Goal: Task Accomplishment & Management: Manage account settings

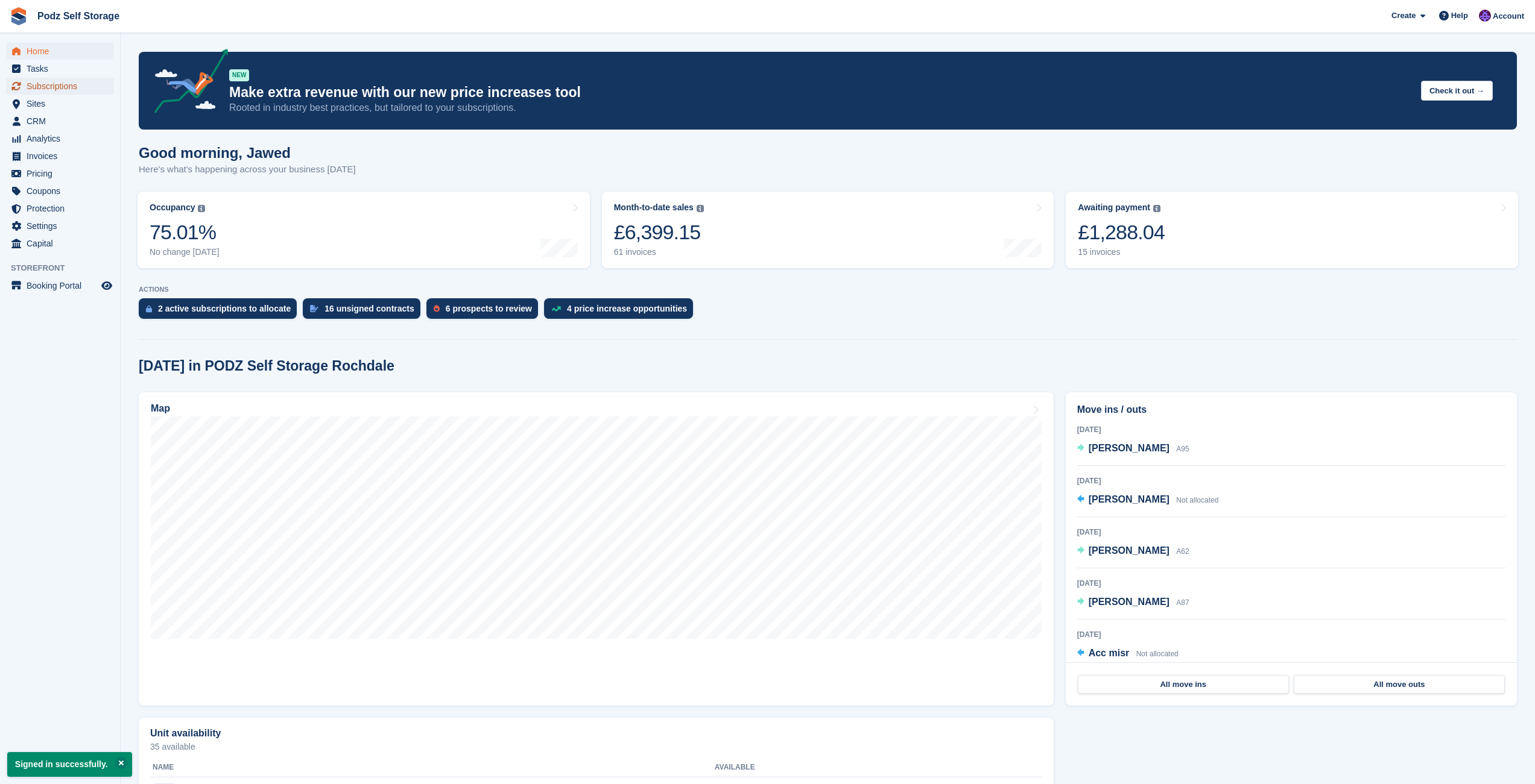
click at [65, 82] on span "Subscriptions" at bounding box center [62, 86] width 72 height 17
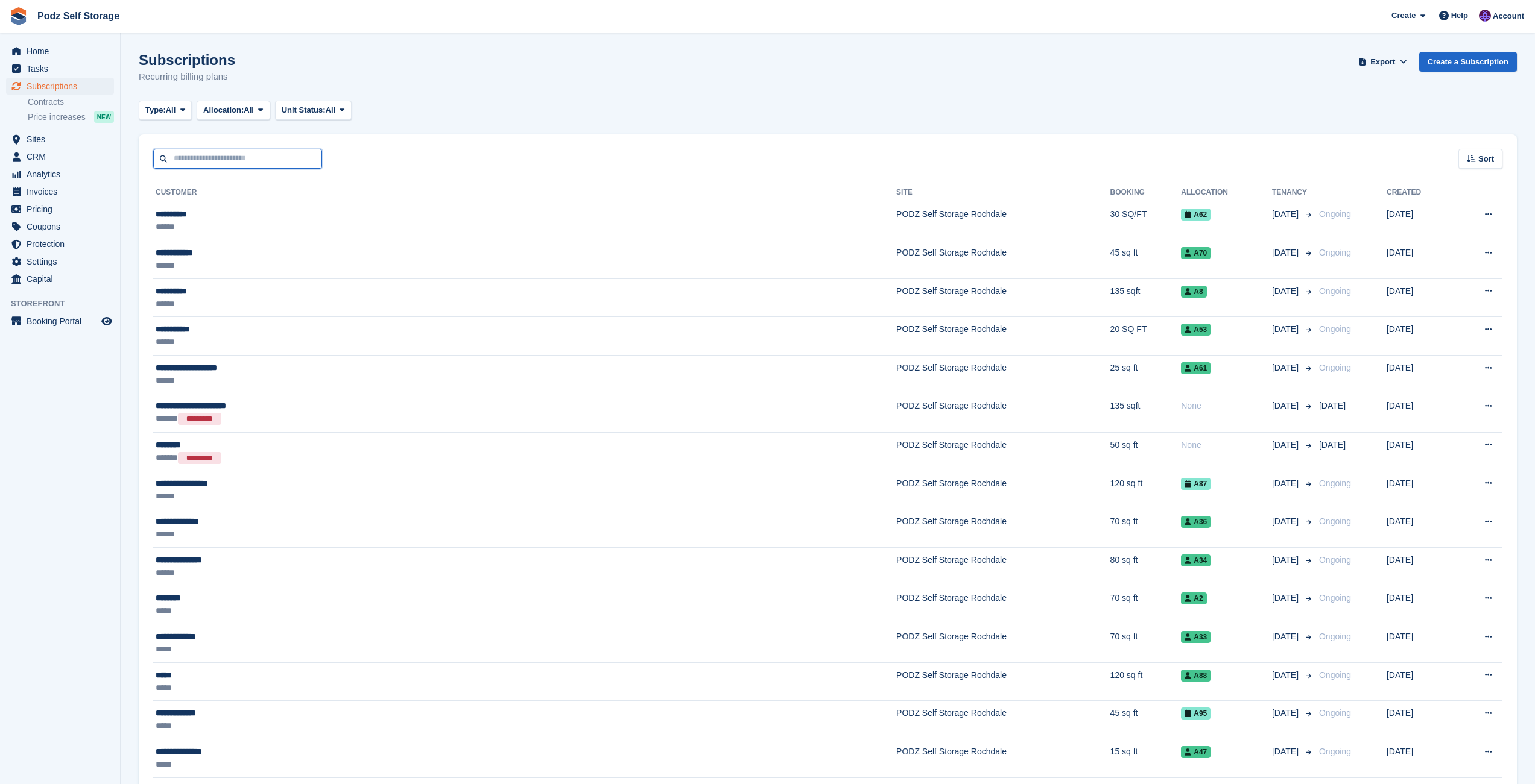
click at [220, 158] on input "text" at bounding box center [237, 159] width 169 height 20
type input "****"
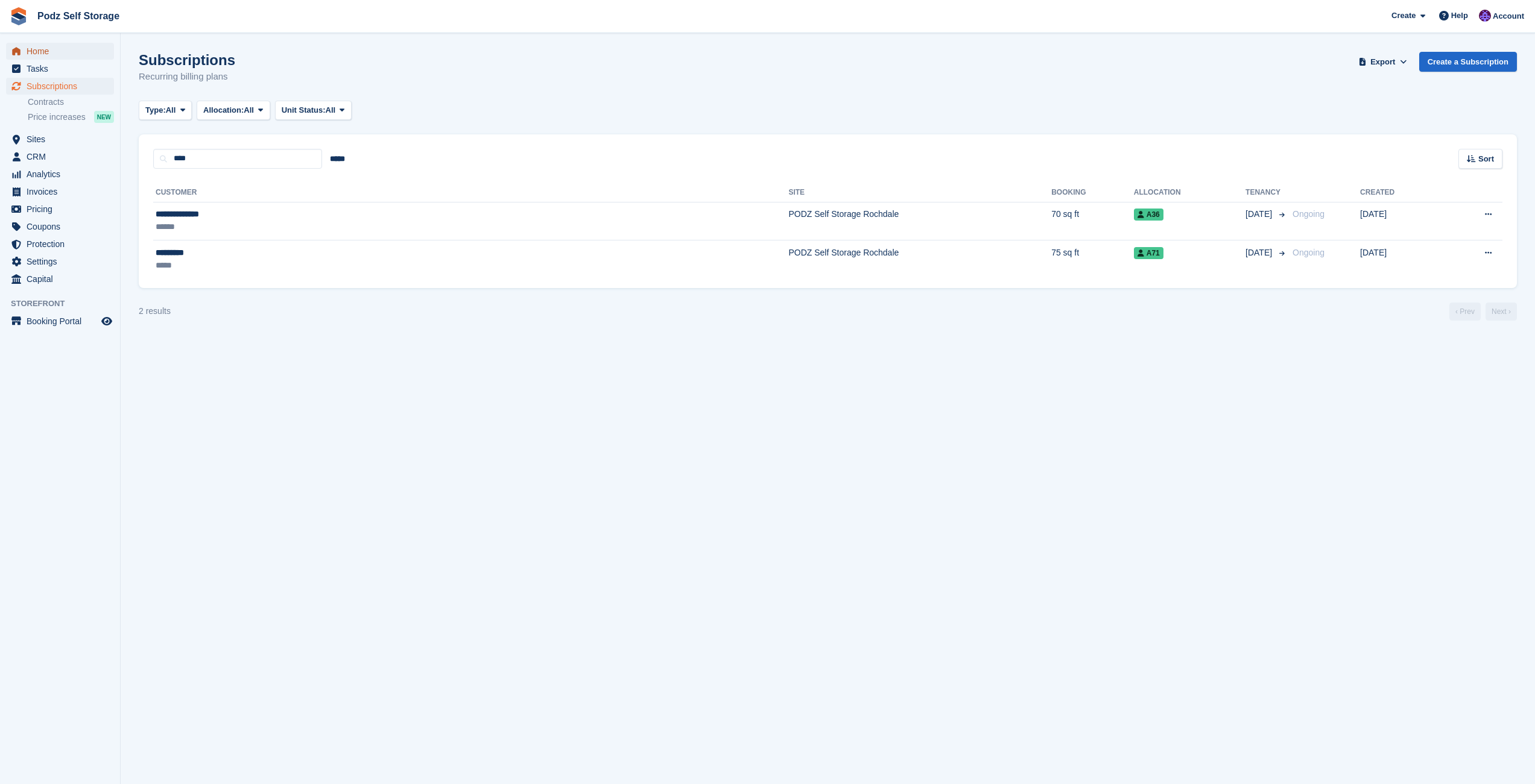
click at [58, 54] on span "Home" at bounding box center [62, 50] width 72 height 17
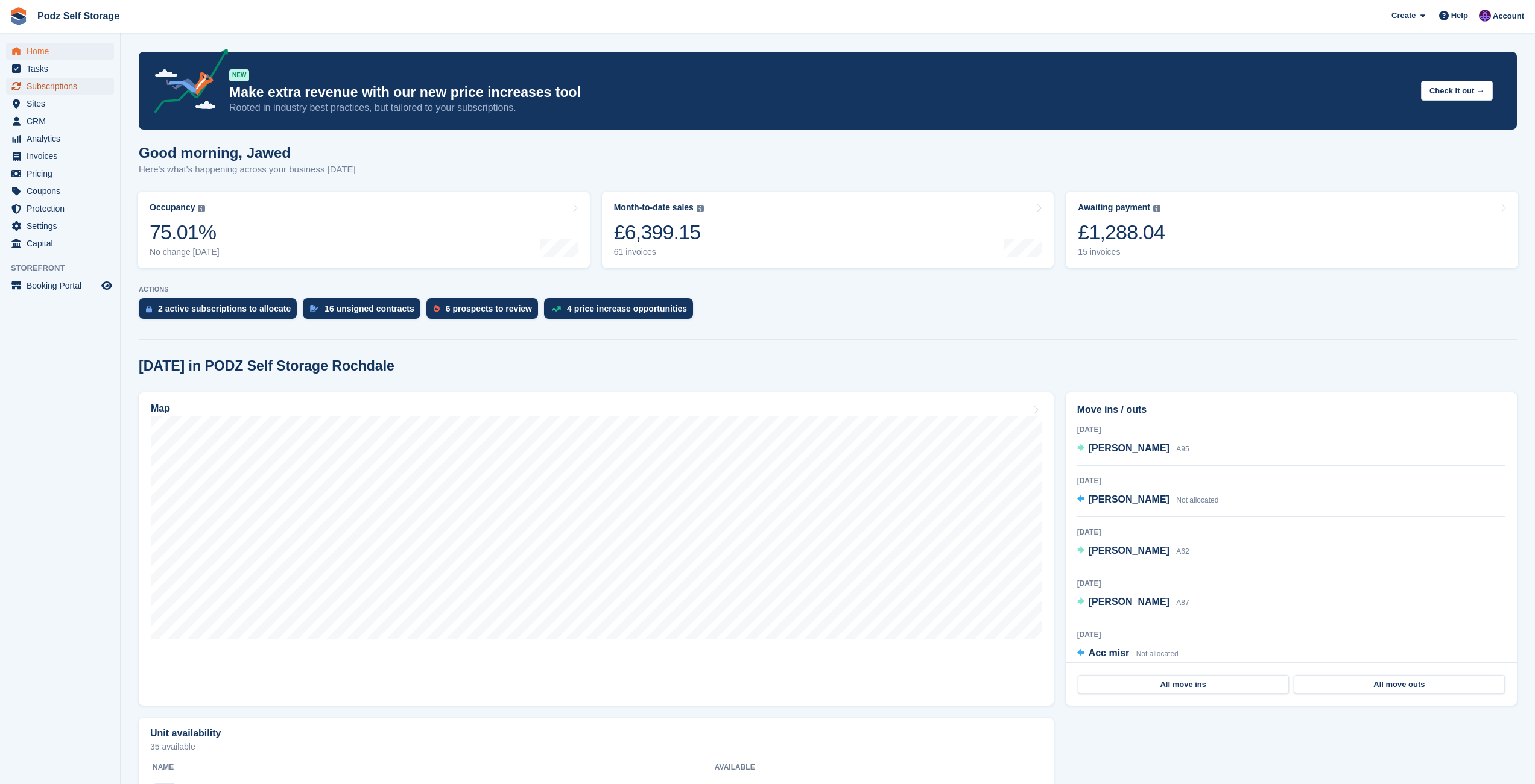
click at [55, 90] on span "Subscriptions" at bounding box center [62, 86] width 72 height 17
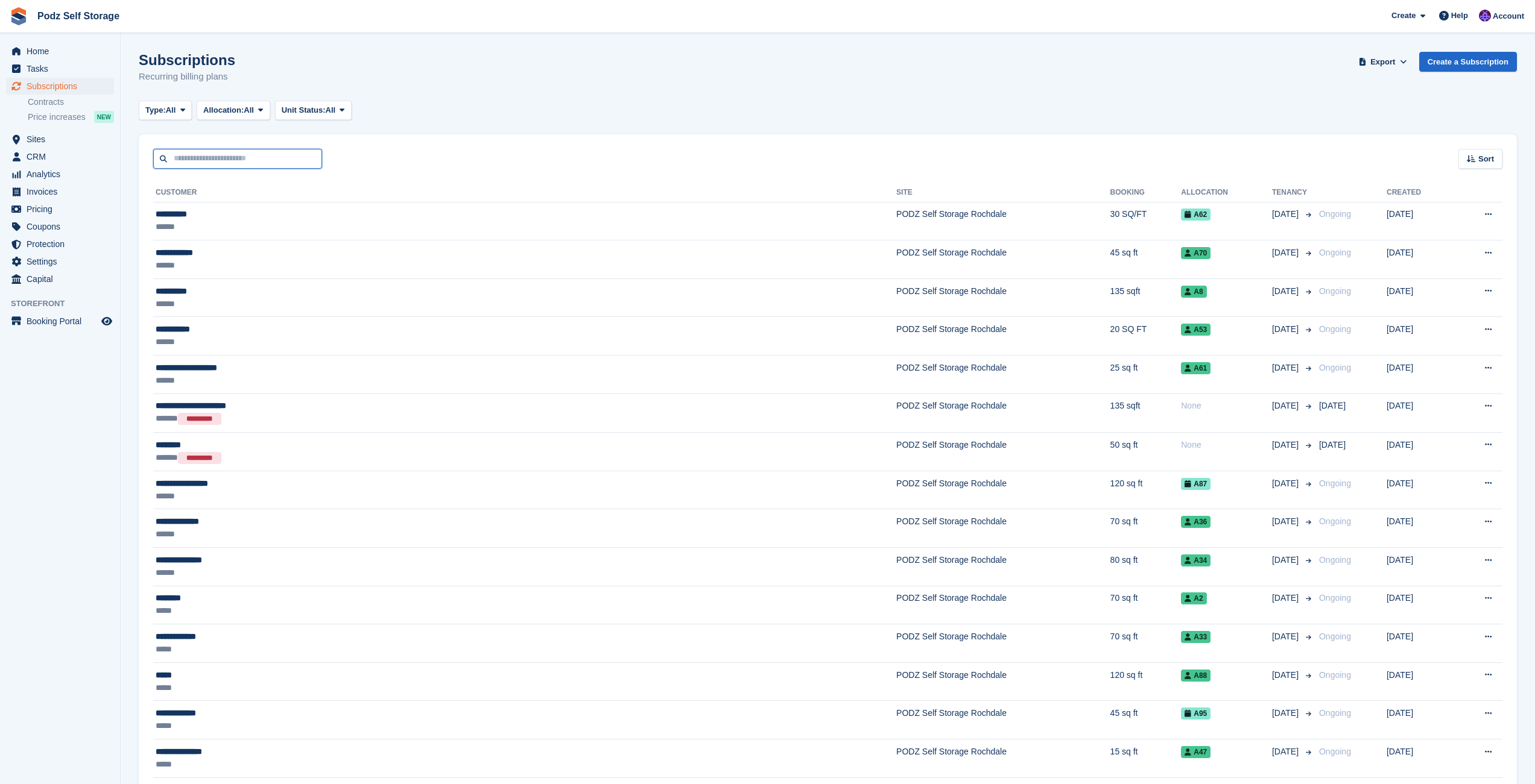
click at [296, 162] on input "text" at bounding box center [237, 159] width 169 height 20
type input "*******"
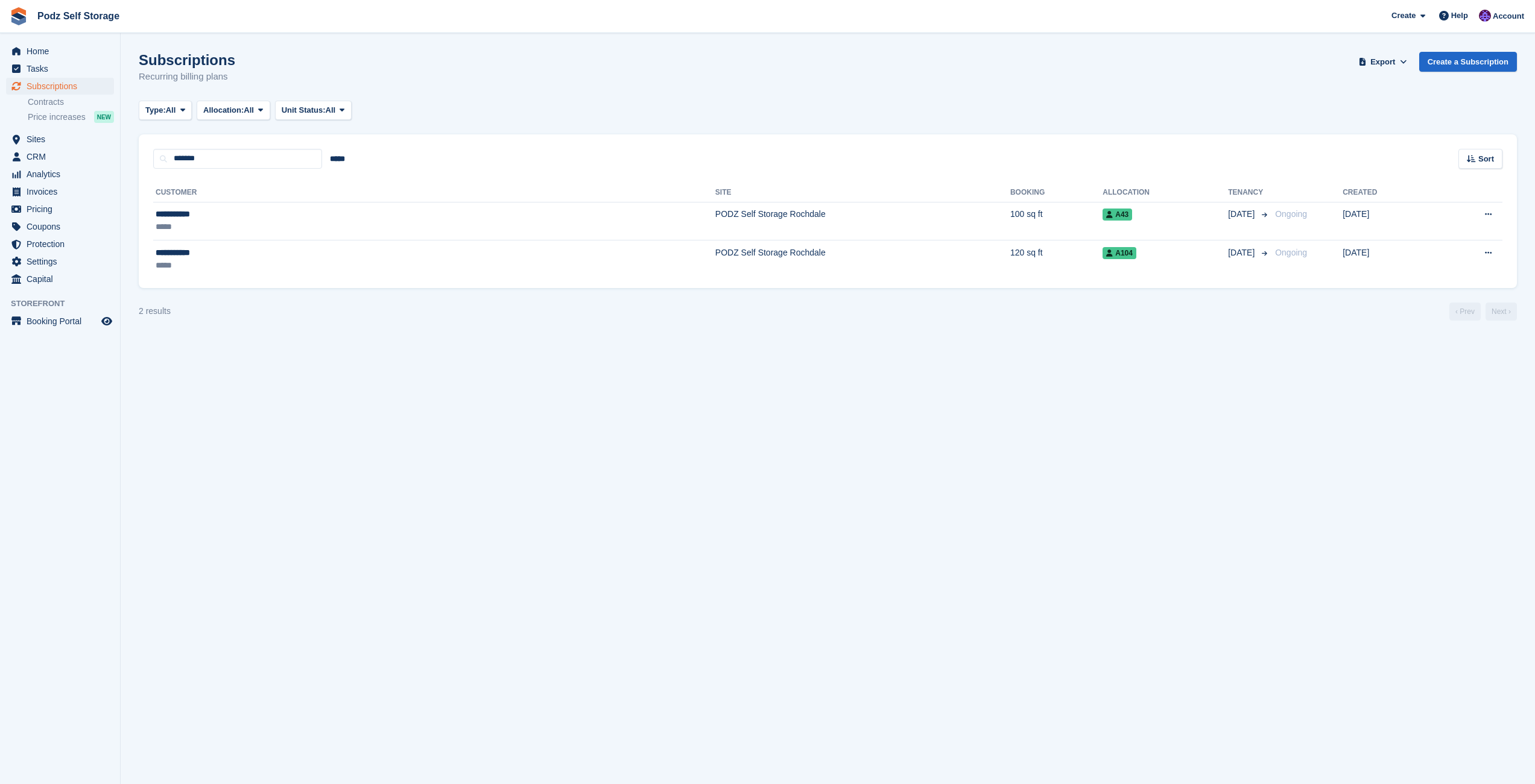
click at [810, 503] on section "Subscriptions Recurring billing plans Export Export Subscriptions Export a CSV …" at bounding box center [828, 392] width 1414 height 784
click at [752, 94] on div "Subscriptions Recurring billing plans Export Export Subscriptions Export a CSV …" at bounding box center [828, 75] width 1378 height 46
click at [715, 214] on td "PODZ Self Storage Rochdale" at bounding box center [863, 221] width 295 height 38
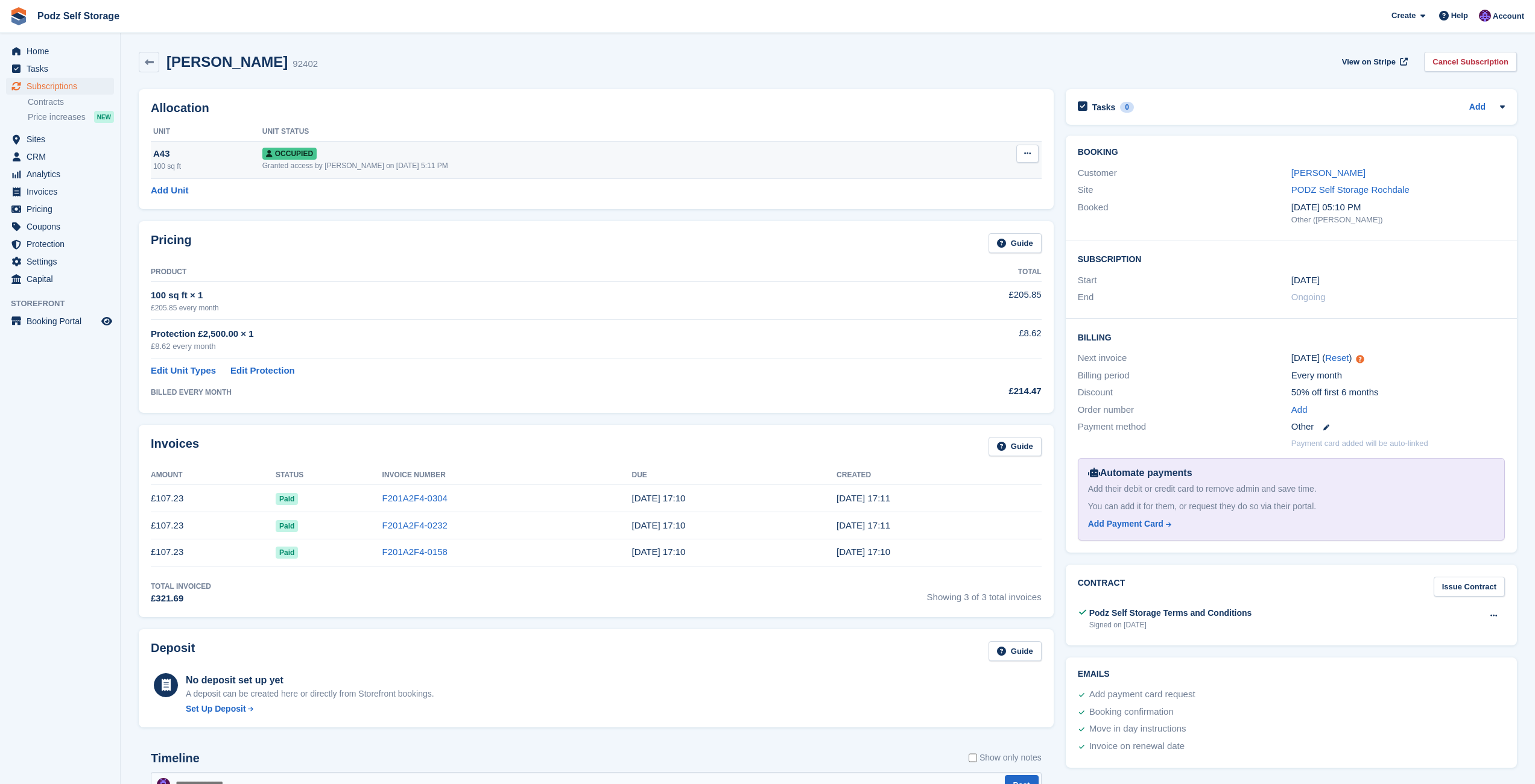
click at [1033, 155] on button at bounding box center [1028, 154] width 22 height 18
click at [1434, 66] on link "Cancel Subscription" at bounding box center [1470, 62] width 93 height 20
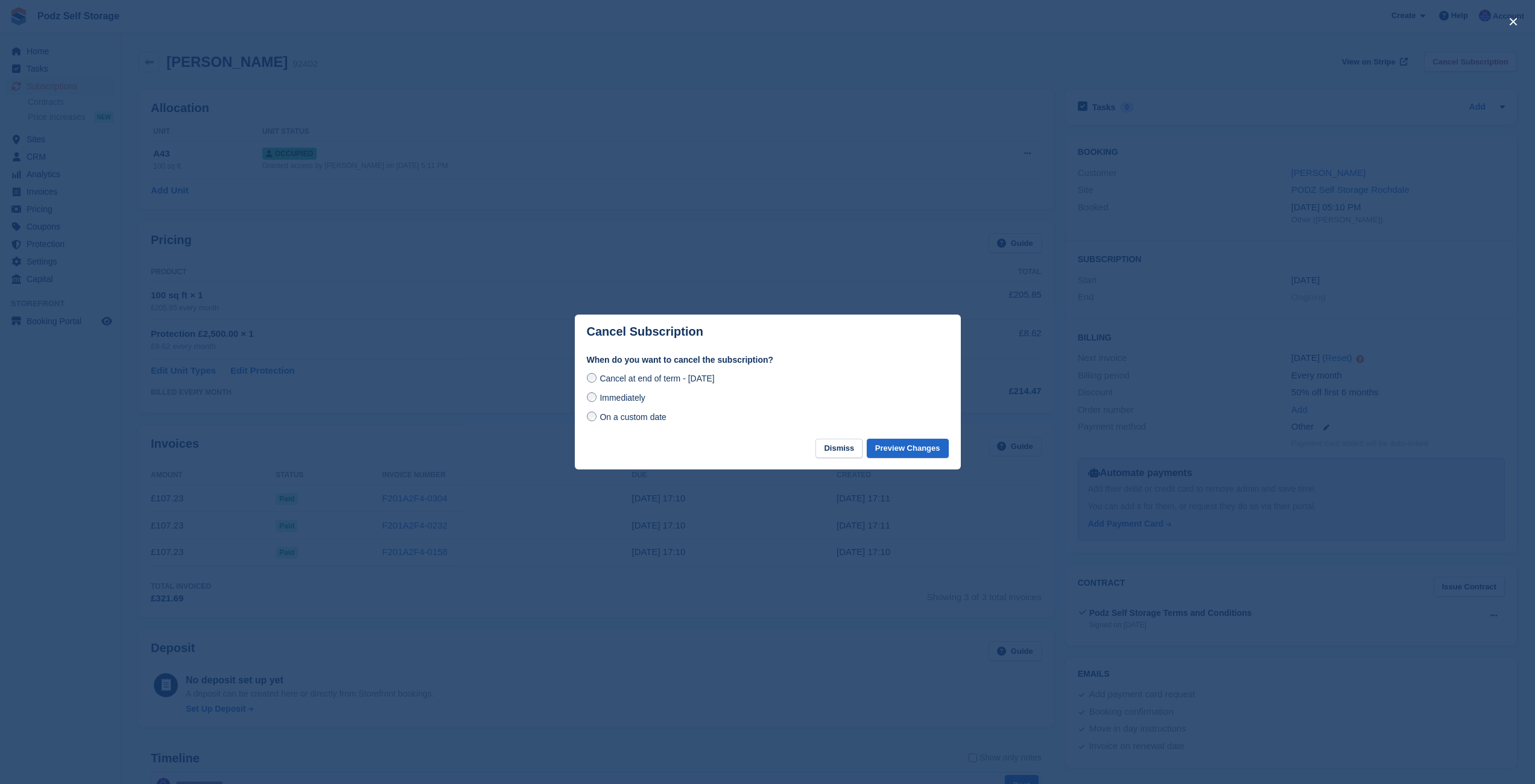
click at [651, 424] on div "On a custom date" at bounding box center [768, 417] width 362 height 14
click at [651, 420] on span "On a custom date" at bounding box center [633, 417] width 67 height 10
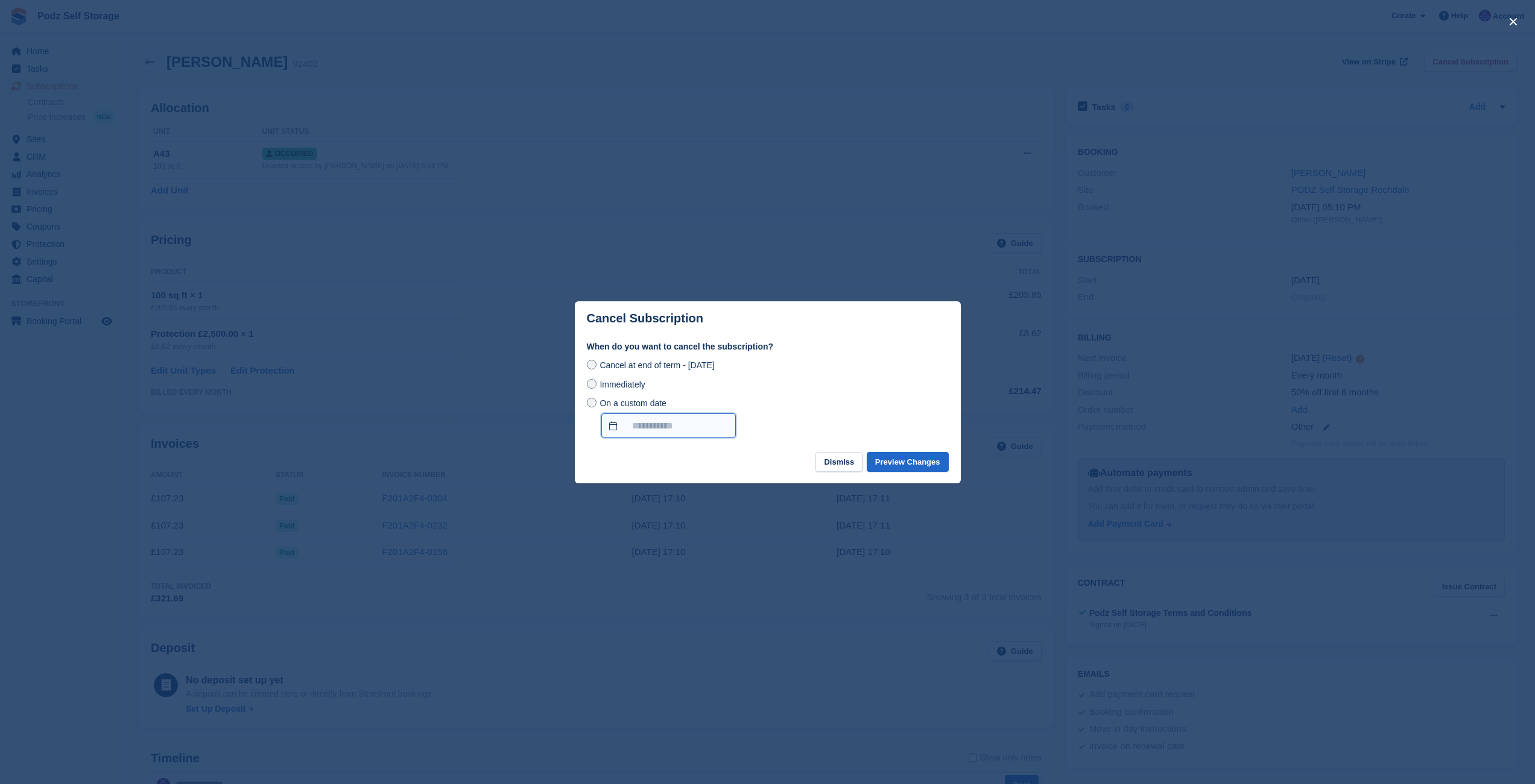
click at [643, 428] on input "On a custom date" at bounding box center [669, 425] width 135 height 24
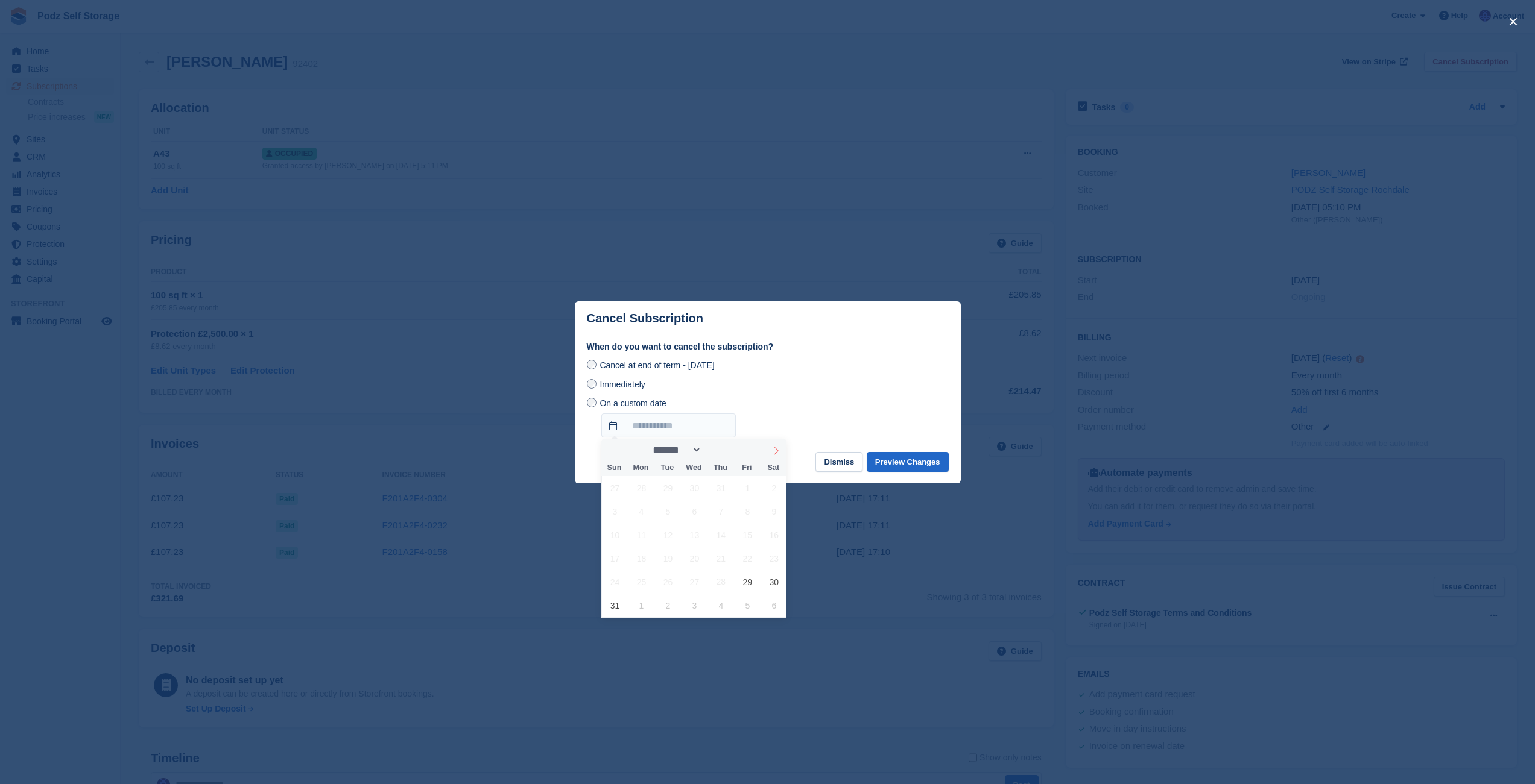
click at [770, 447] on span at bounding box center [776, 449] width 21 height 21
select select "*"
click at [694, 557] on span "24" at bounding box center [694, 558] width 23 height 23
type input "**********"
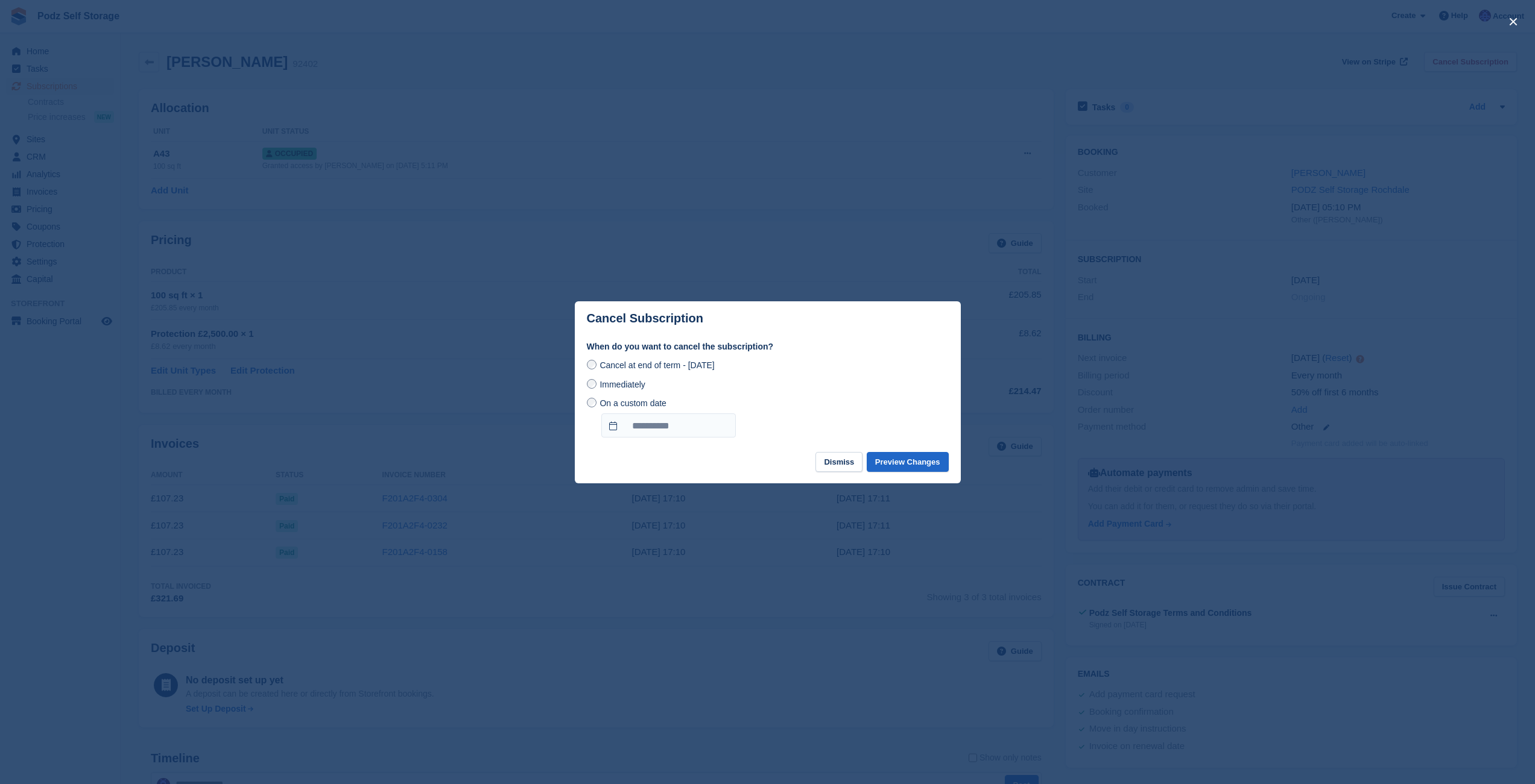
click at [846, 404] on div "**********" at bounding box center [768, 417] width 362 height 42
click at [889, 466] on button "Preview Changes" at bounding box center [908, 462] width 82 height 20
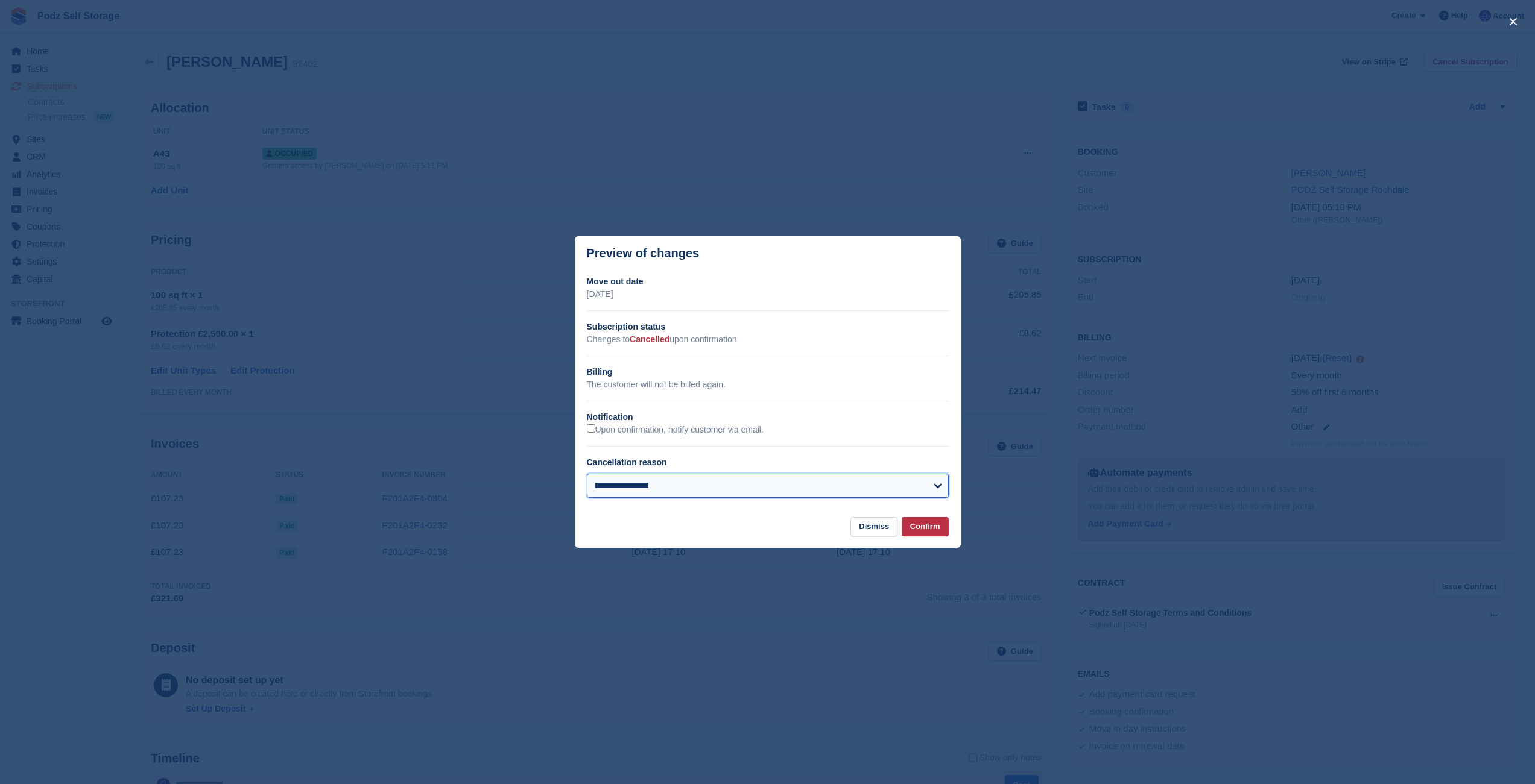
select select "**********"
click option "**********" at bounding box center [0, 0] width 0 height 0
drag, startPoint x: 918, startPoint y: 533, endPoint x: 824, endPoint y: 433, distance: 137.2
click at [824, 433] on div "**********" at bounding box center [768, 392] width 386 height 312
click at [921, 526] on button "Confirm" at bounding box center [925, 527] width 47 height 20
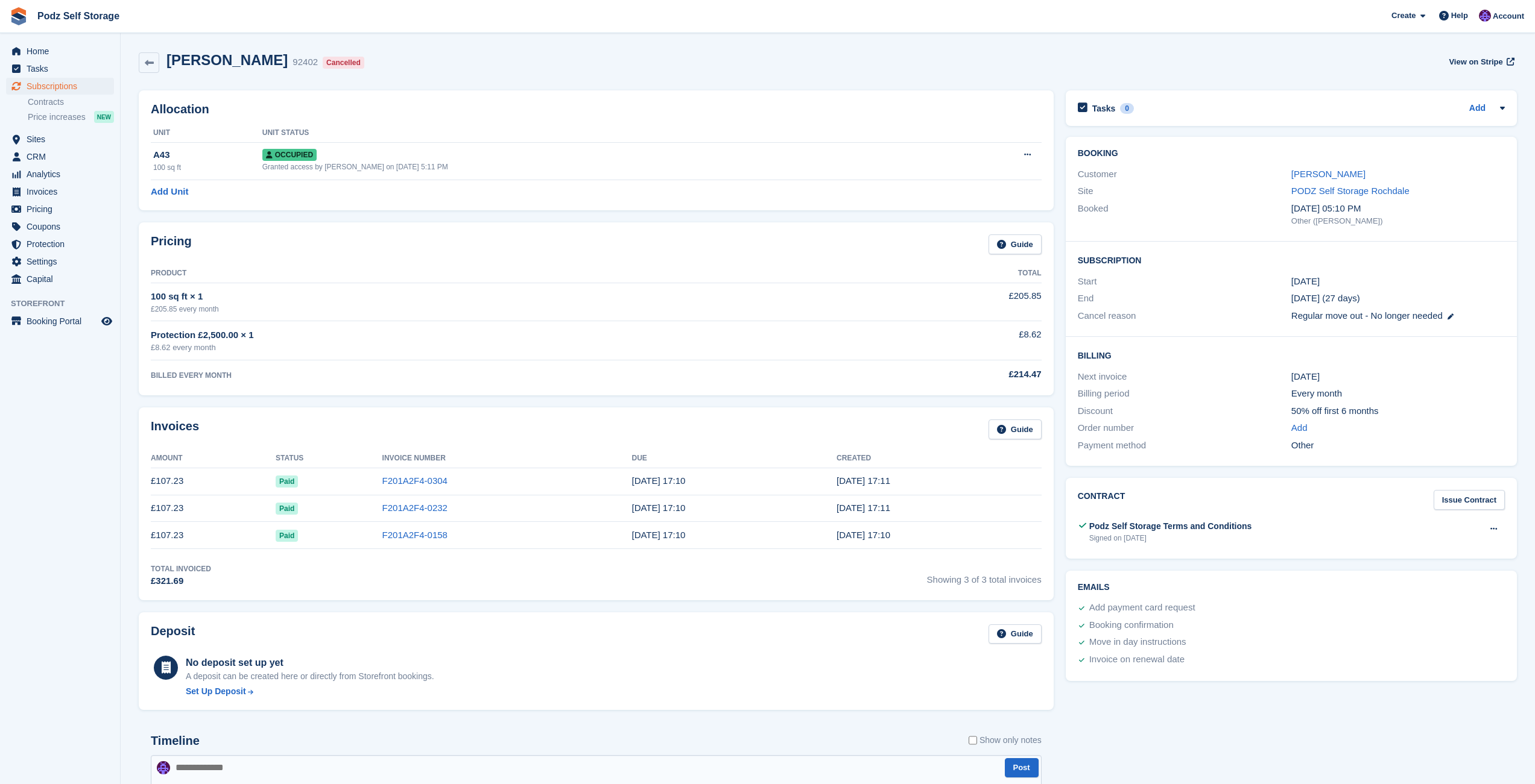
click at [679, 359] on td "Protection £2,500.00 × 1 £8.62 every month" at bounding box center [488, 340] width 675 height 39
click at [579, 31] on span "Podz Self Storage Create Subscription Invoice Contact Deal Discount Page Help C…" at bounding box center [768, 16] width 1535 height 33
click at [82, 50] on span "Home" at bounding box center [62, 50] width 72 height 17
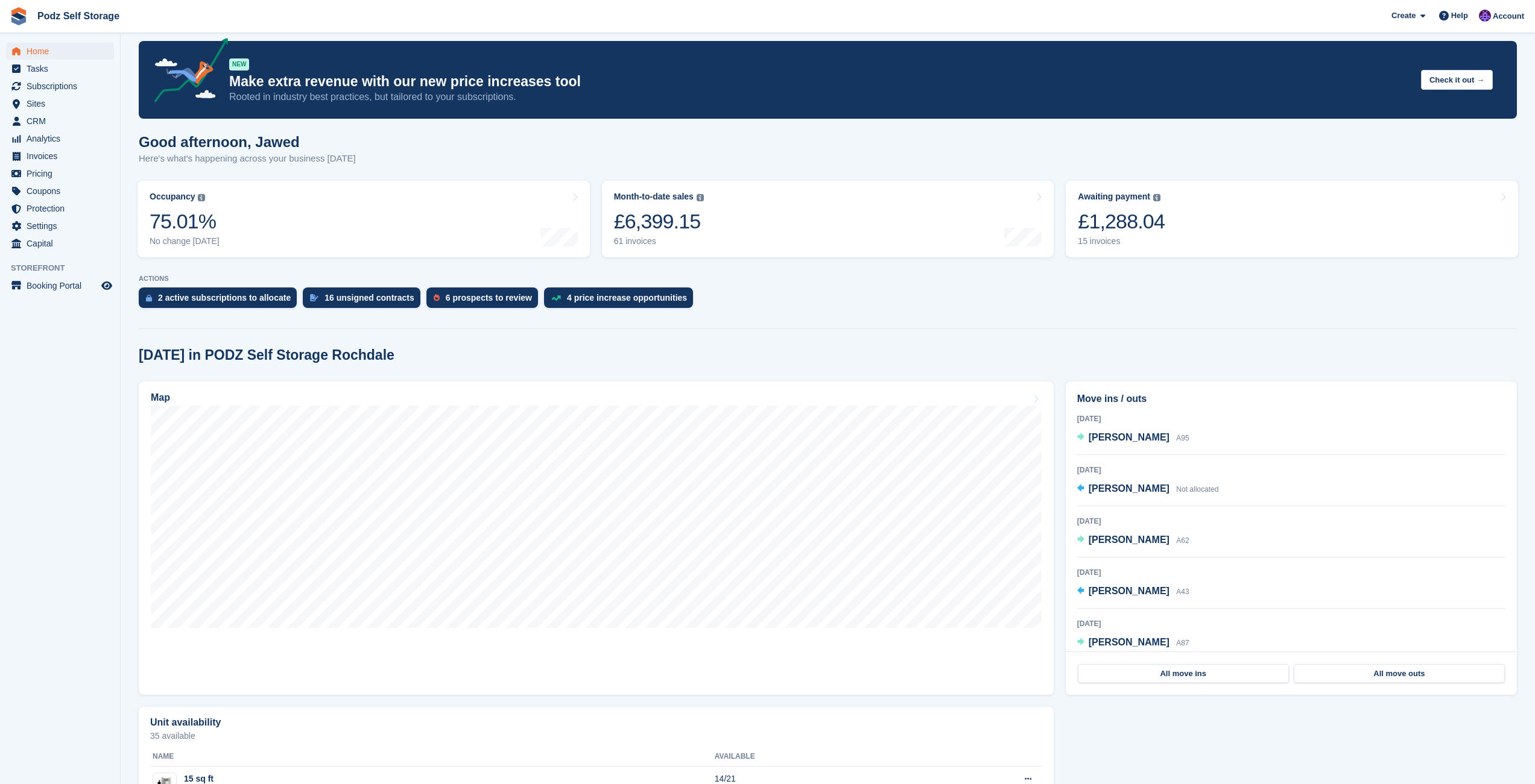
scroll to position [16, 0]
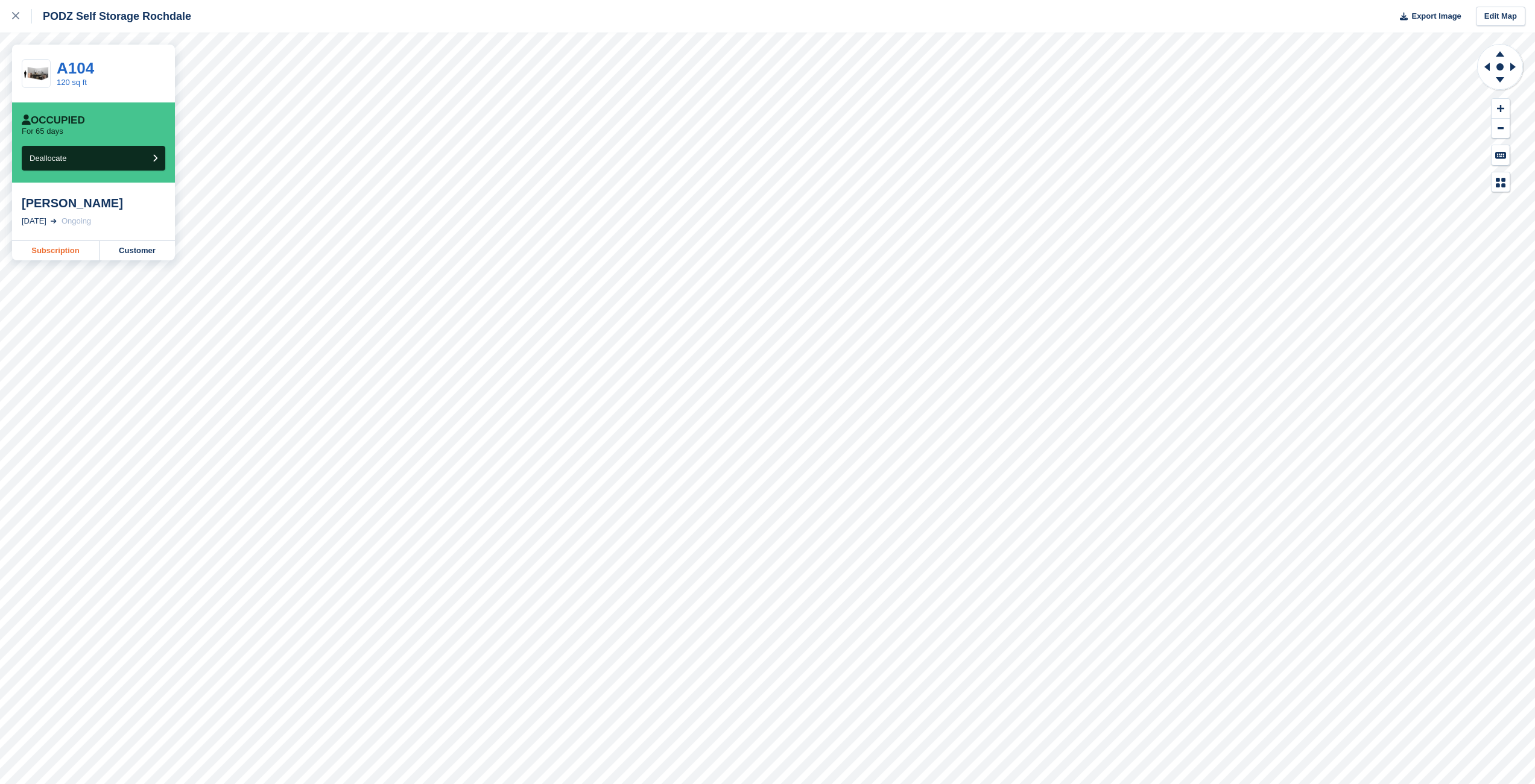
click at [76, 252] on link "Subscription" at bounding box center [55, 251] width 87 height 19
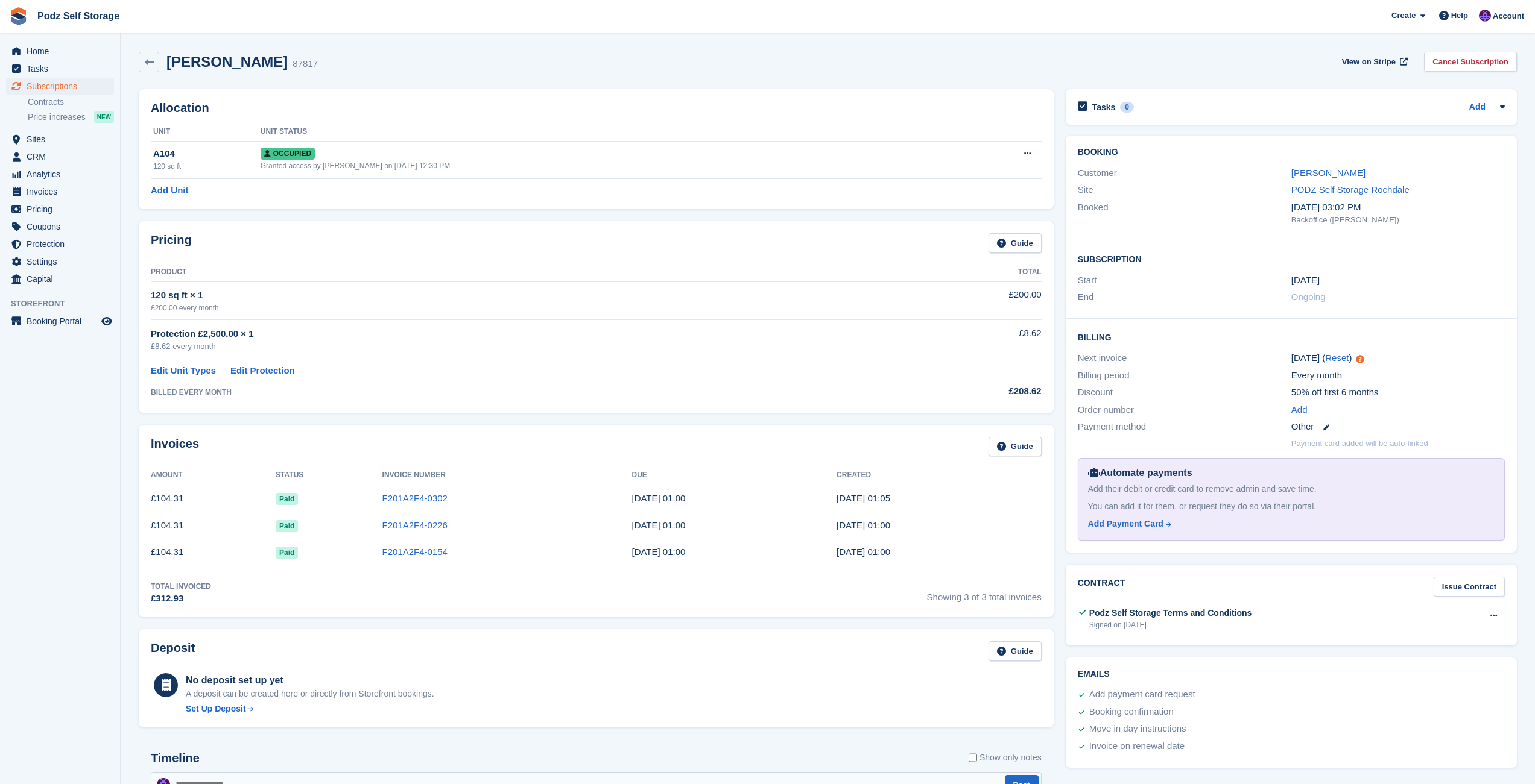
click at [511, 321] on td "Protection £2,500.00 × 1 £8.62 every month" at bounding box center [514, 340] width 726 height 39
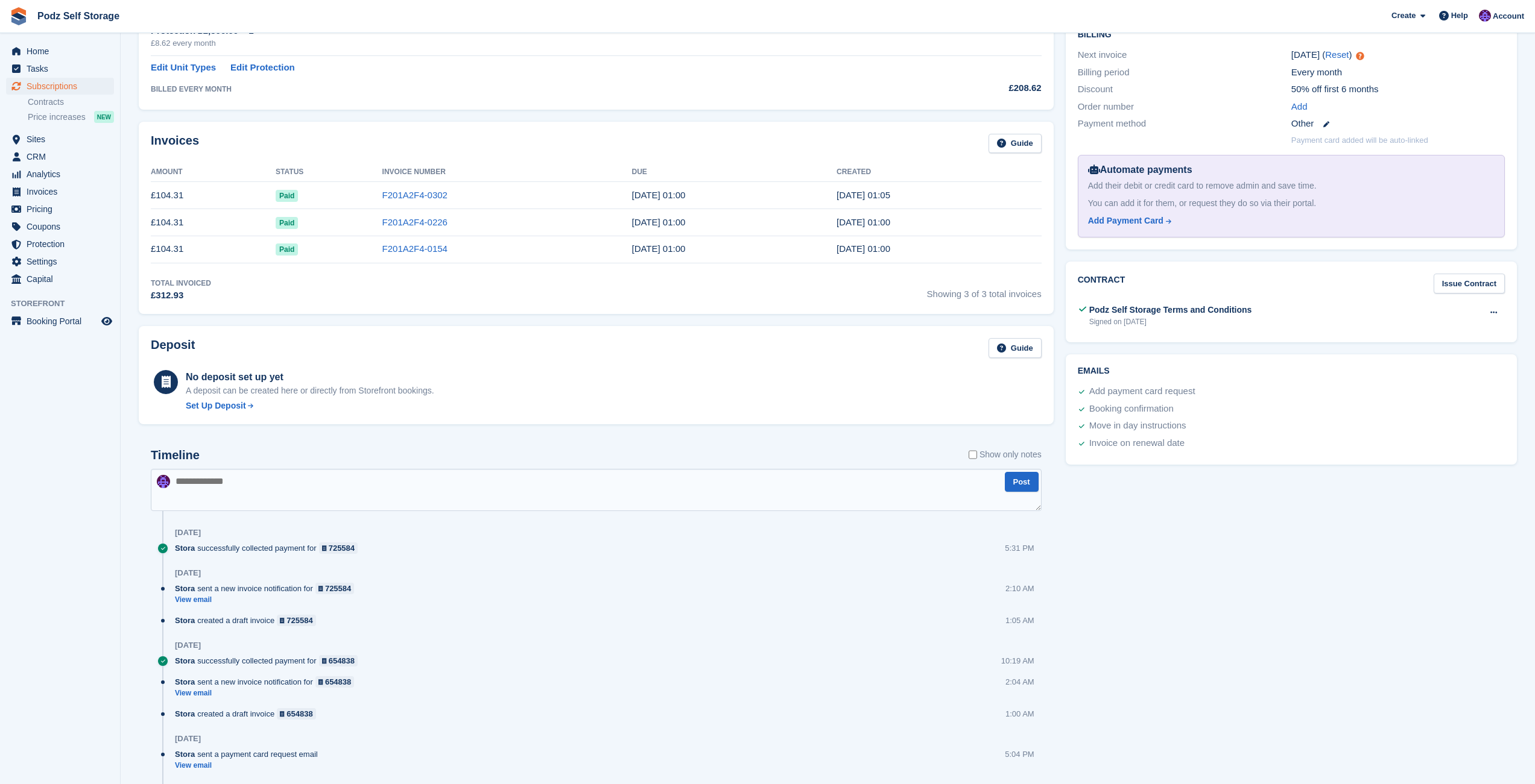
scroll to position [561, 0]
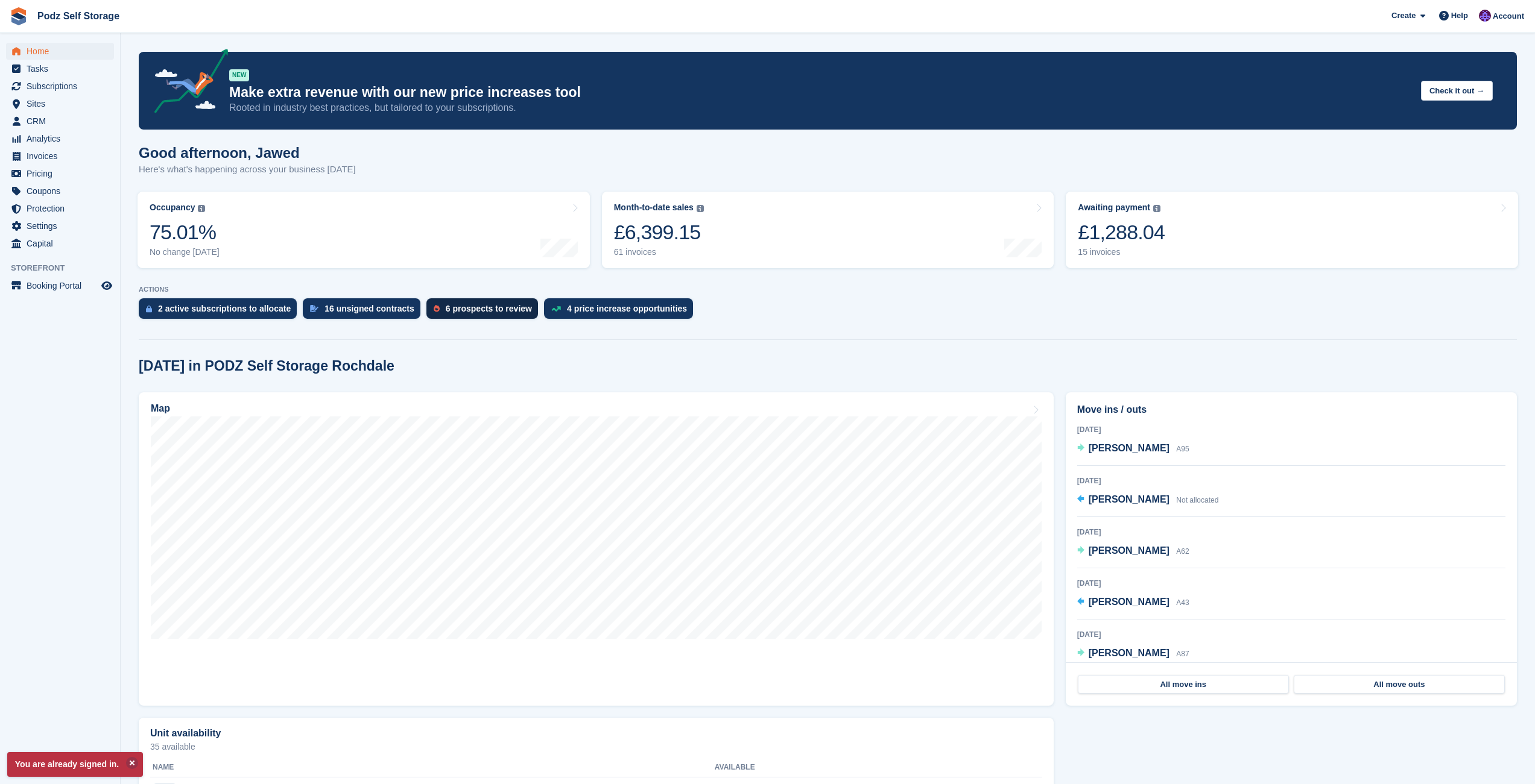
click at [459, 312] on div "6 prospects to review" at bounding box center [489, 308] width 87 height 10
click at [291, 306] on div "2 active subscriptions to allocate" at bounding box center [224, 308] width 133 height 10
click at [65, 121] on span "CRM" at bounding box center [62, 121] width 72 height 17
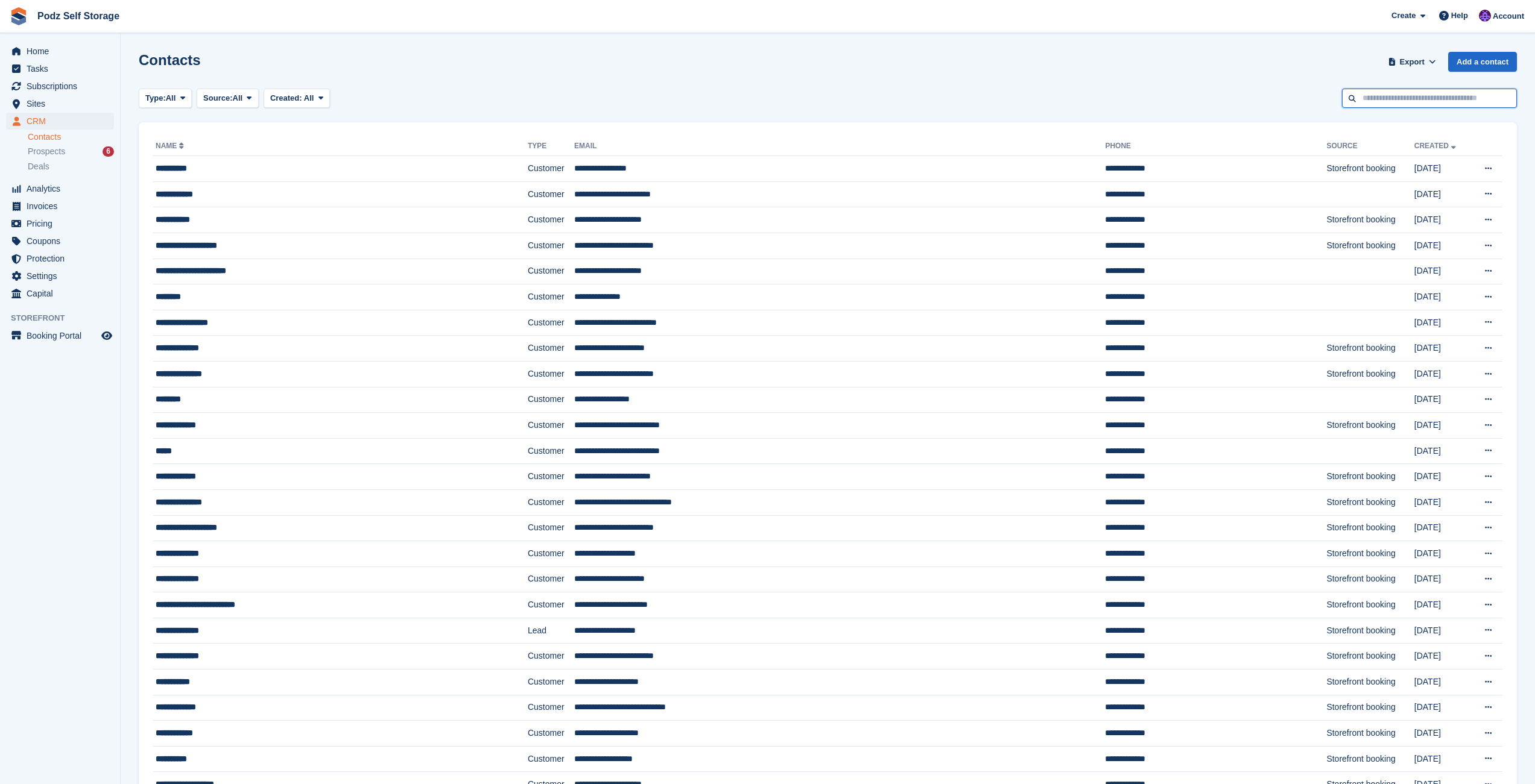
click at [1409, 97] on input "text" at bounding box center [1429, 99] width 175 height 20
type input "*******"
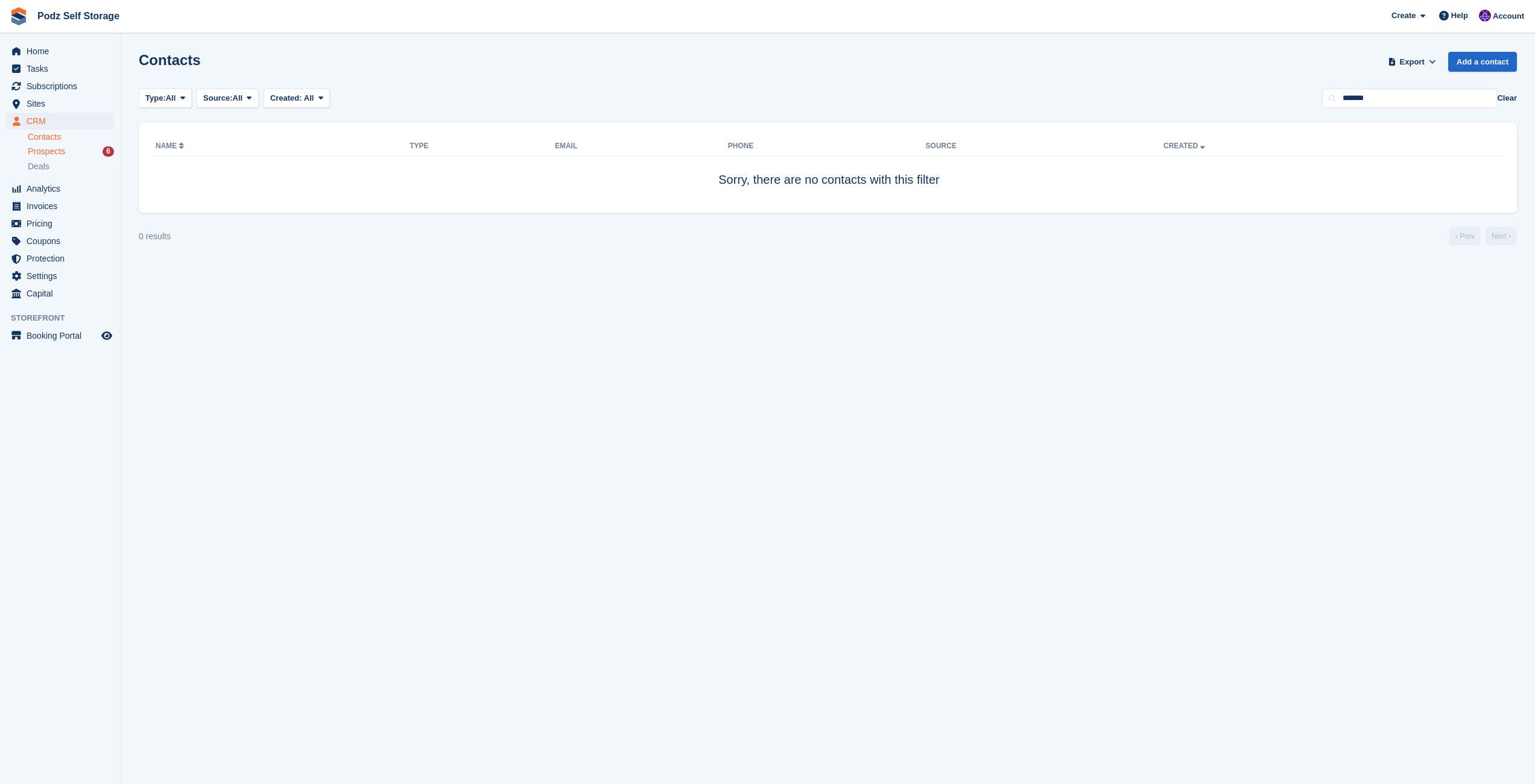
click at [50, 152] on span "Prospects" at bounding box center [46, 151] width 38 height 11
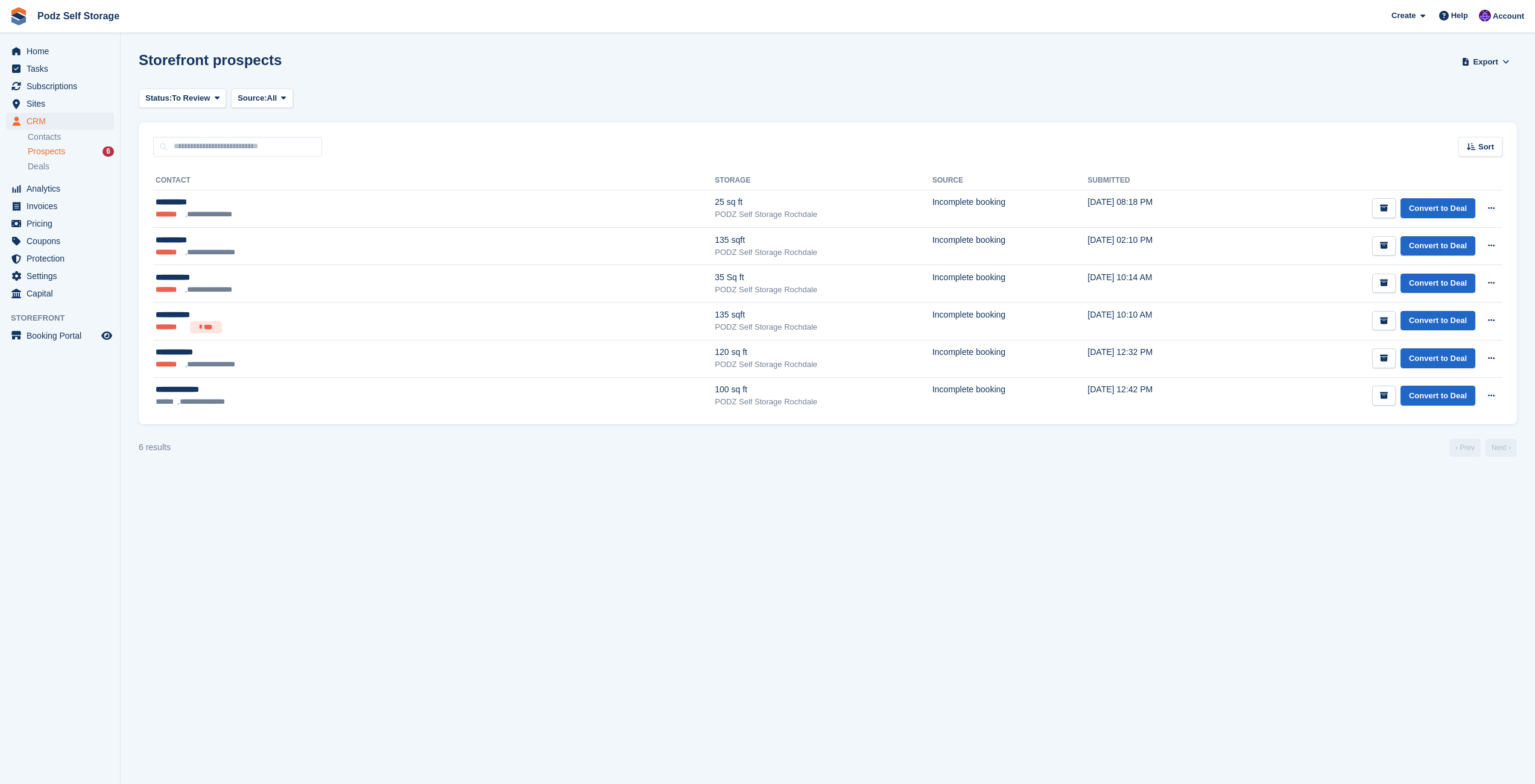
click at [389, 89] on div "Status: To Review All Archived To Review Source: All All Incomplete booking Pri…" at bounding box center [828, 99] width 1378 height 20
click at [60, 119] on span "CRM" at bounding box center [62, 121] width 72 height 17
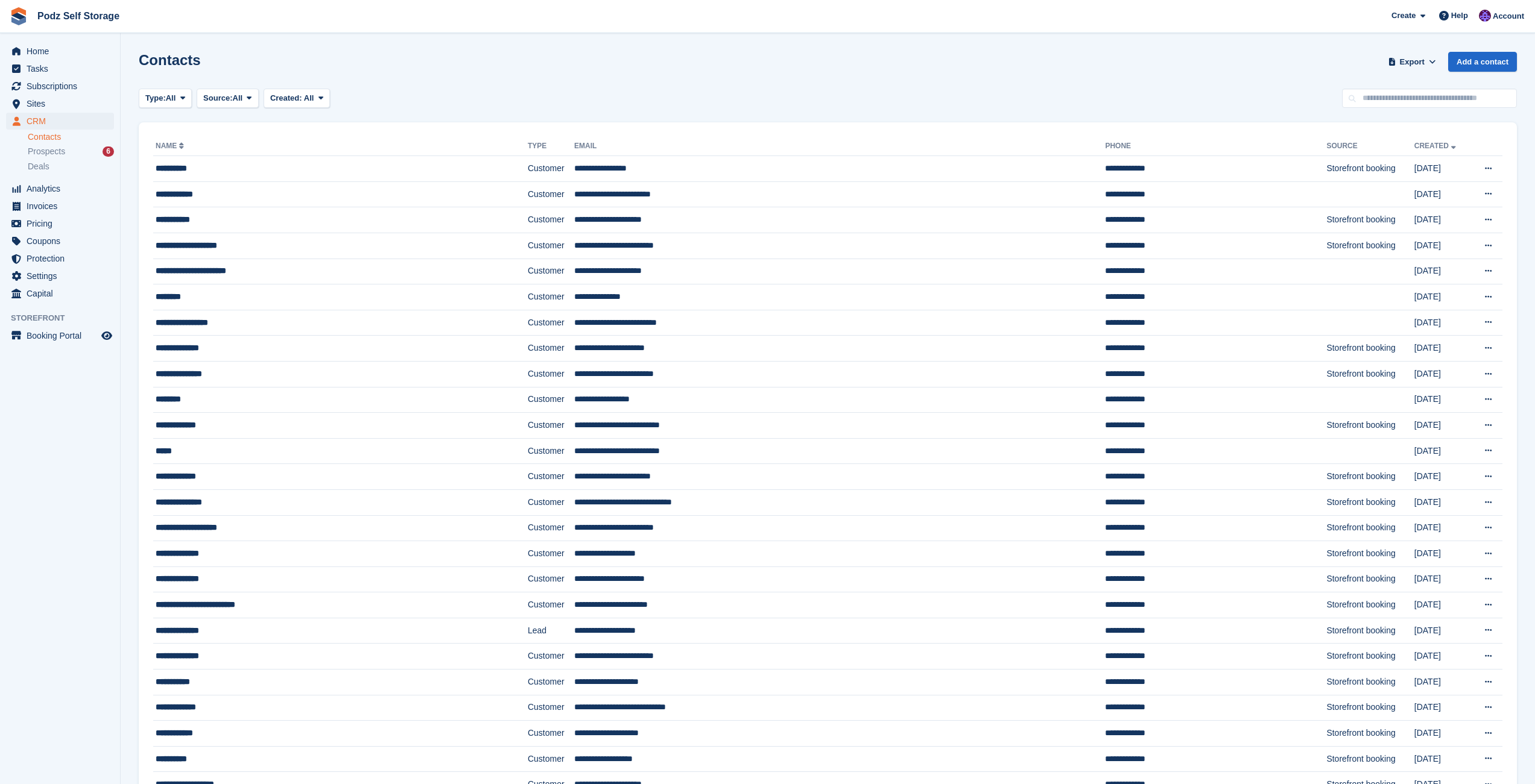
click at [460, 62] on div "Contacts Export Export Contacts Export a CSV of all Contacts which match the cu…" at bounding box center [828, 69] width 1378 height 34
click at [62, 53] on span "Home" at bounding box center [62, 50] width 72 height 17
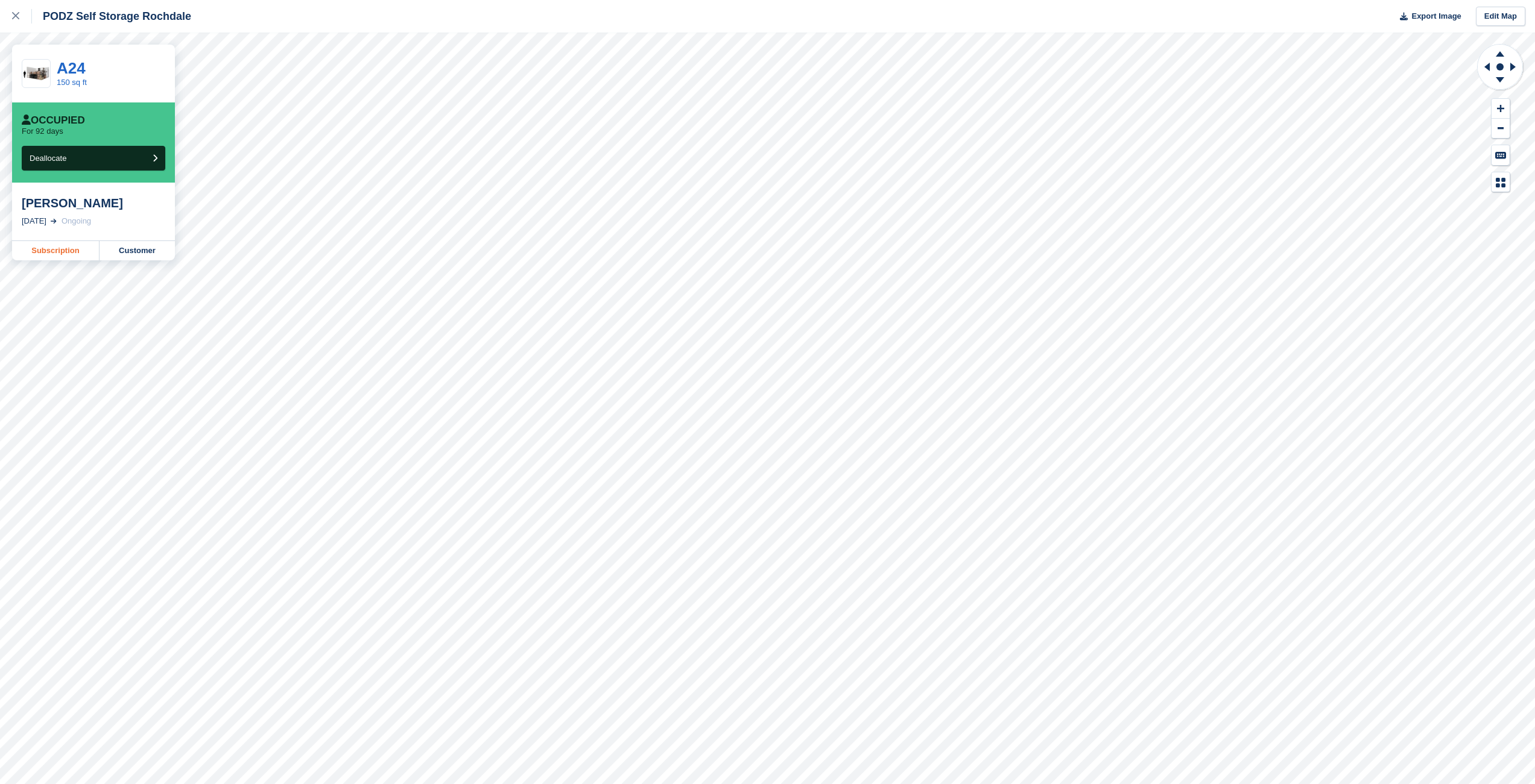
click at [72, 244] on link "Subscription" at bounding box center [55, 251] width 87 height 19
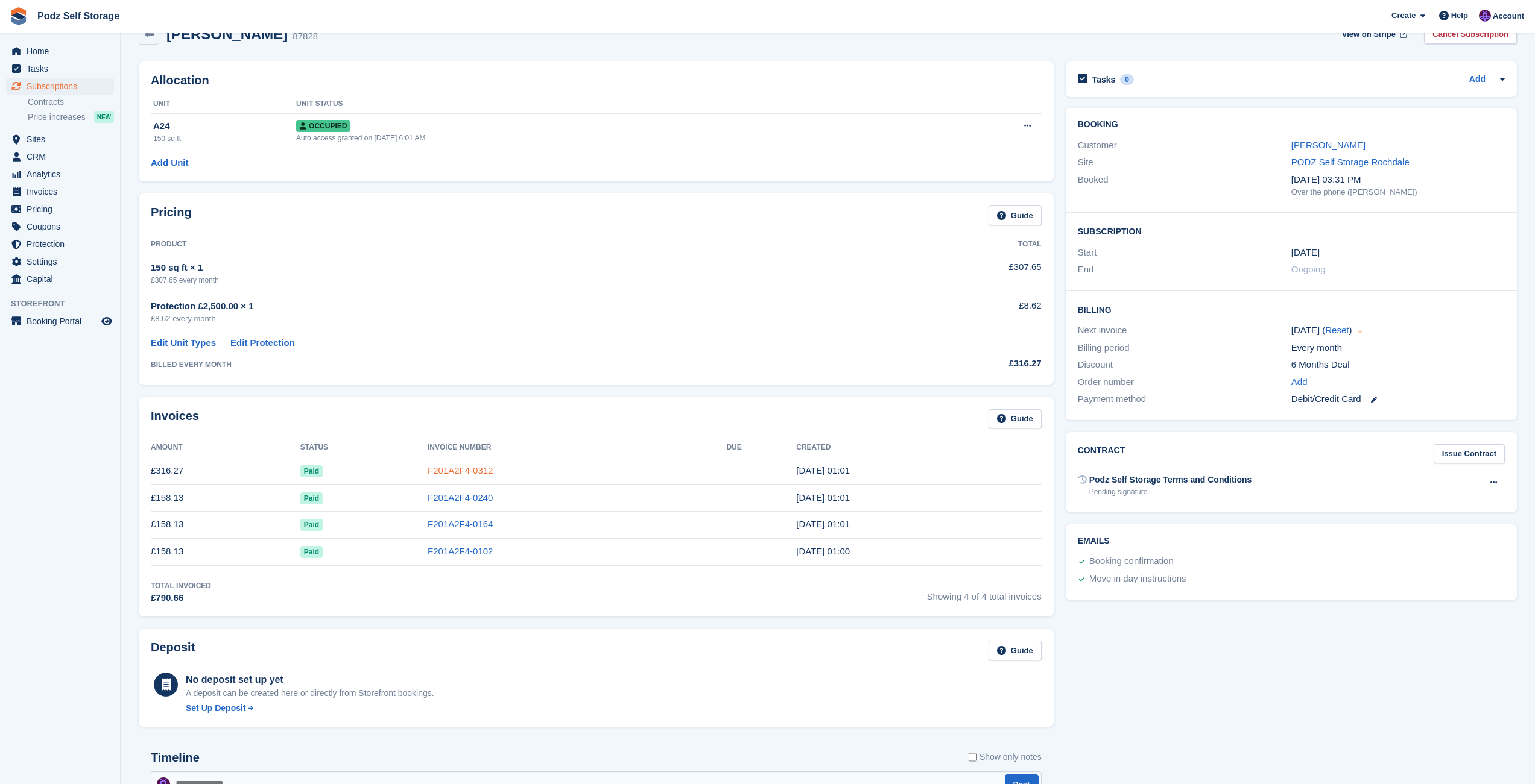
scroll to position [30, 0]
click at [433, 303] on div "Protection £2,500.00 × 1" at bounding box center [514, 304] width 726 height 14
drag, startPoint x: 147, startPoint y: 306, endPoint x: 473, endPoint y: 263, distance: 328.8
click at [473, 263] on div "Pricing Guide Product Total 150 sq ft × 1 £307.65 every month £307.65 Protectio…" at bounding box center [596, 287] width 915 height 191
click at [467, 316] on div "£8.62 every month" at bounding box center [514, 316] width 726 height 12
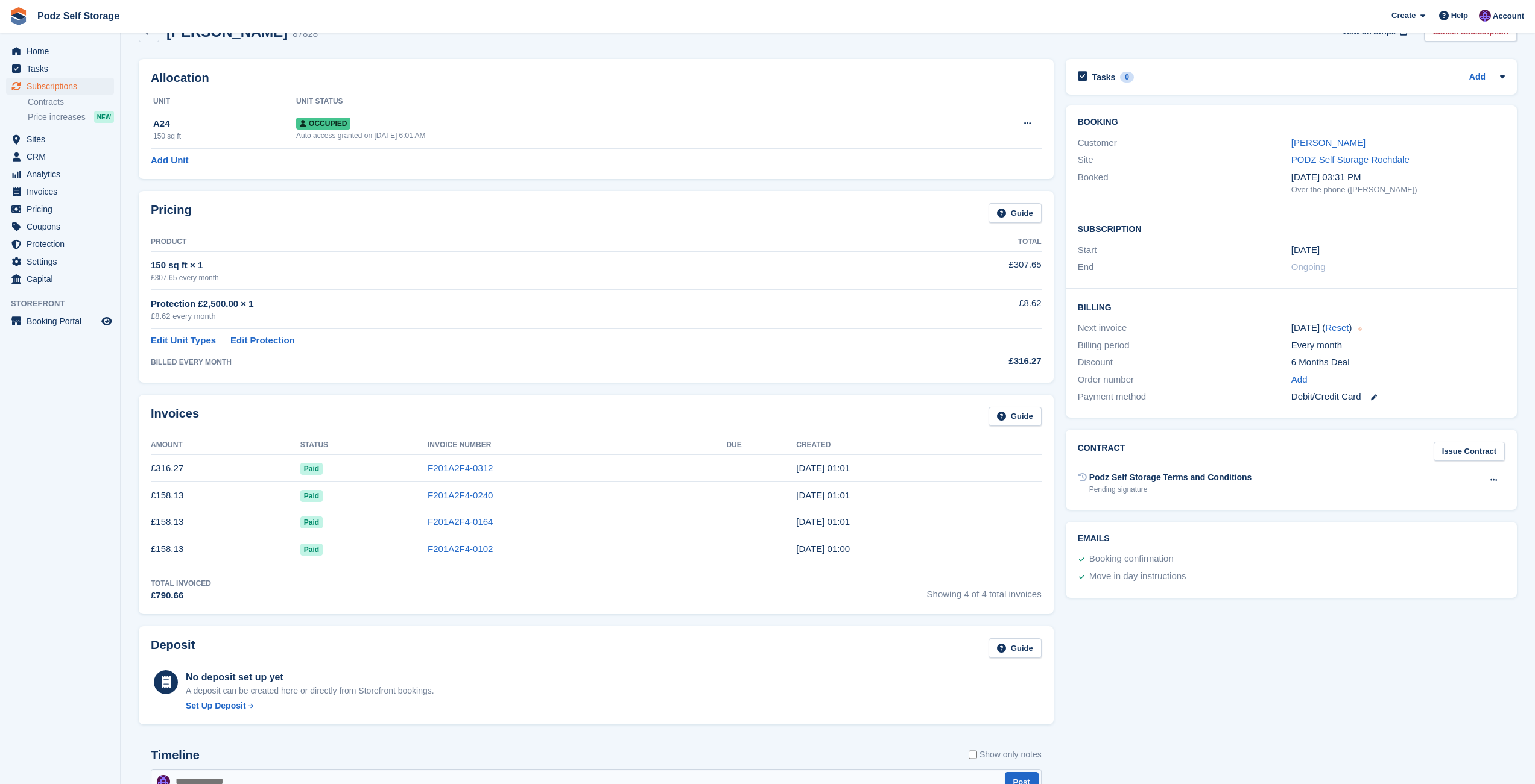
drag, startPoint x: 155, startPoint y: 468, endPoint x: 195, endPoint y: 468, distance: 40.0
click at [195, 468] on td "£316.27" at bounding box center [225, 468] width 150 height 27
copy td "316.27"
click at [436, 282] on div "£307.65 every month" at bounding box center [514, 278] width 726 height 11
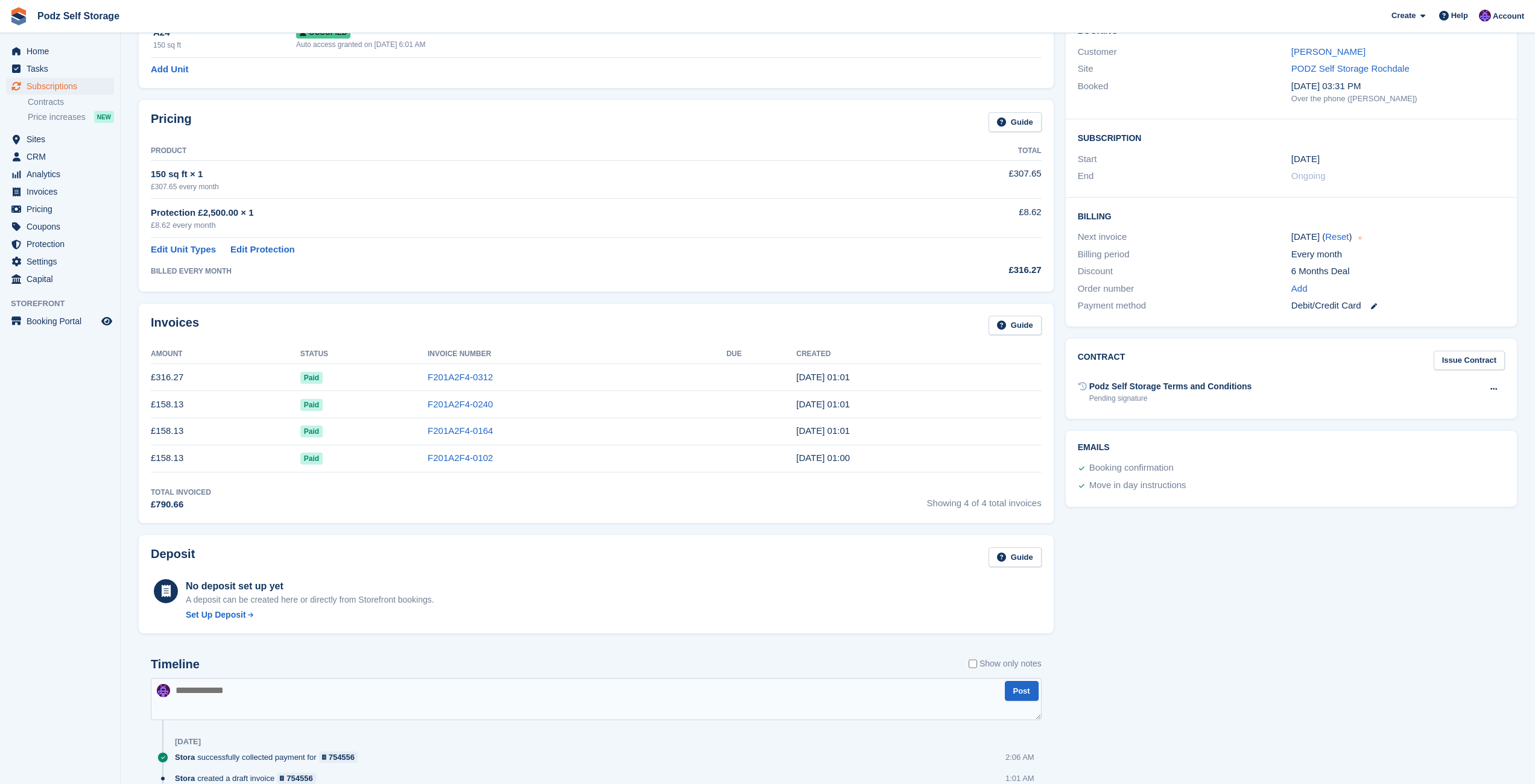
scroll to position [0, 0]
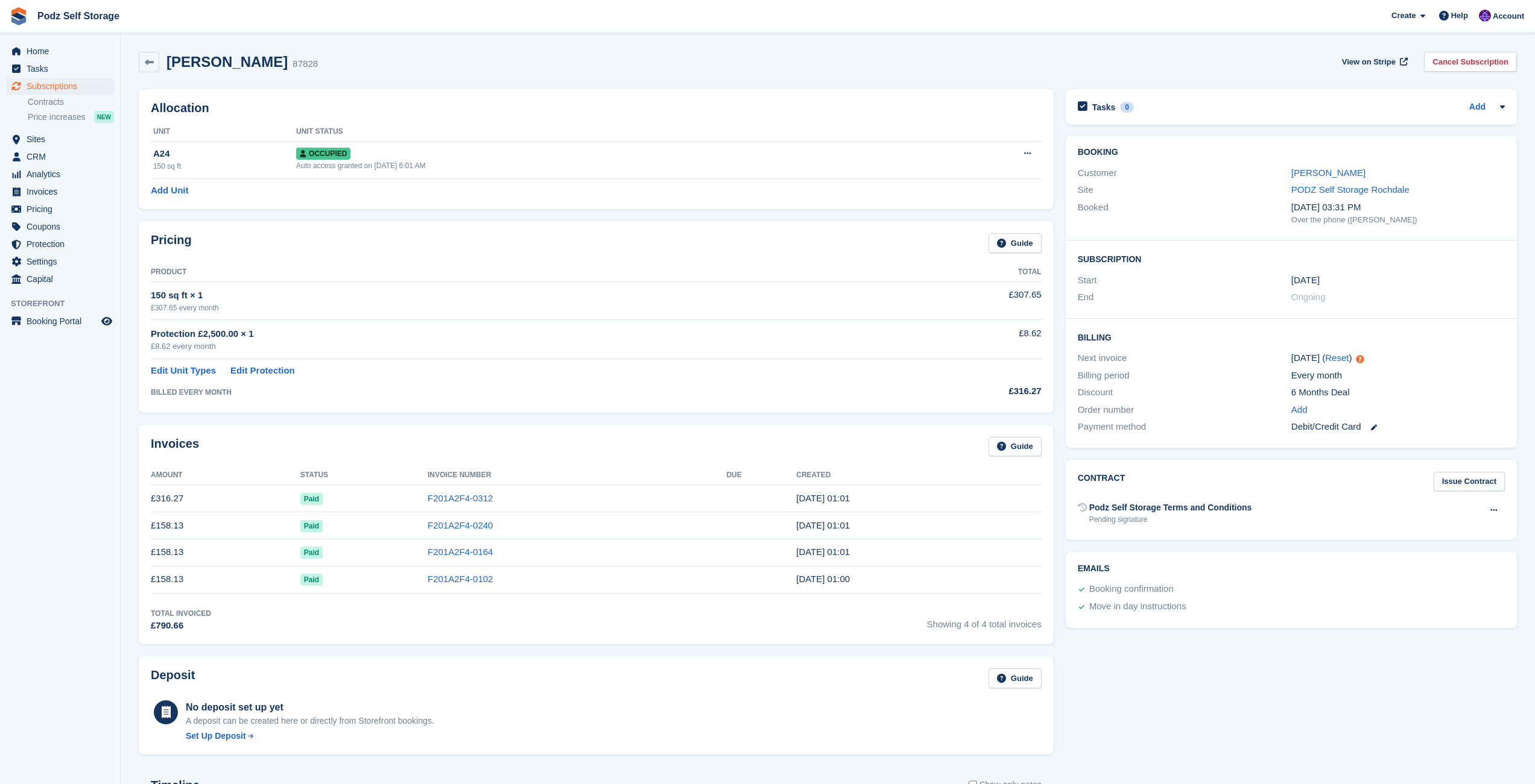
click at [280, 253] on div "Pricing Guide" at bounding box center [596, 247] width 891 height 27
click at [1335, 178] on link "Mansoor Sheikh" at bounding box center [1328, 172] width 75 height 10
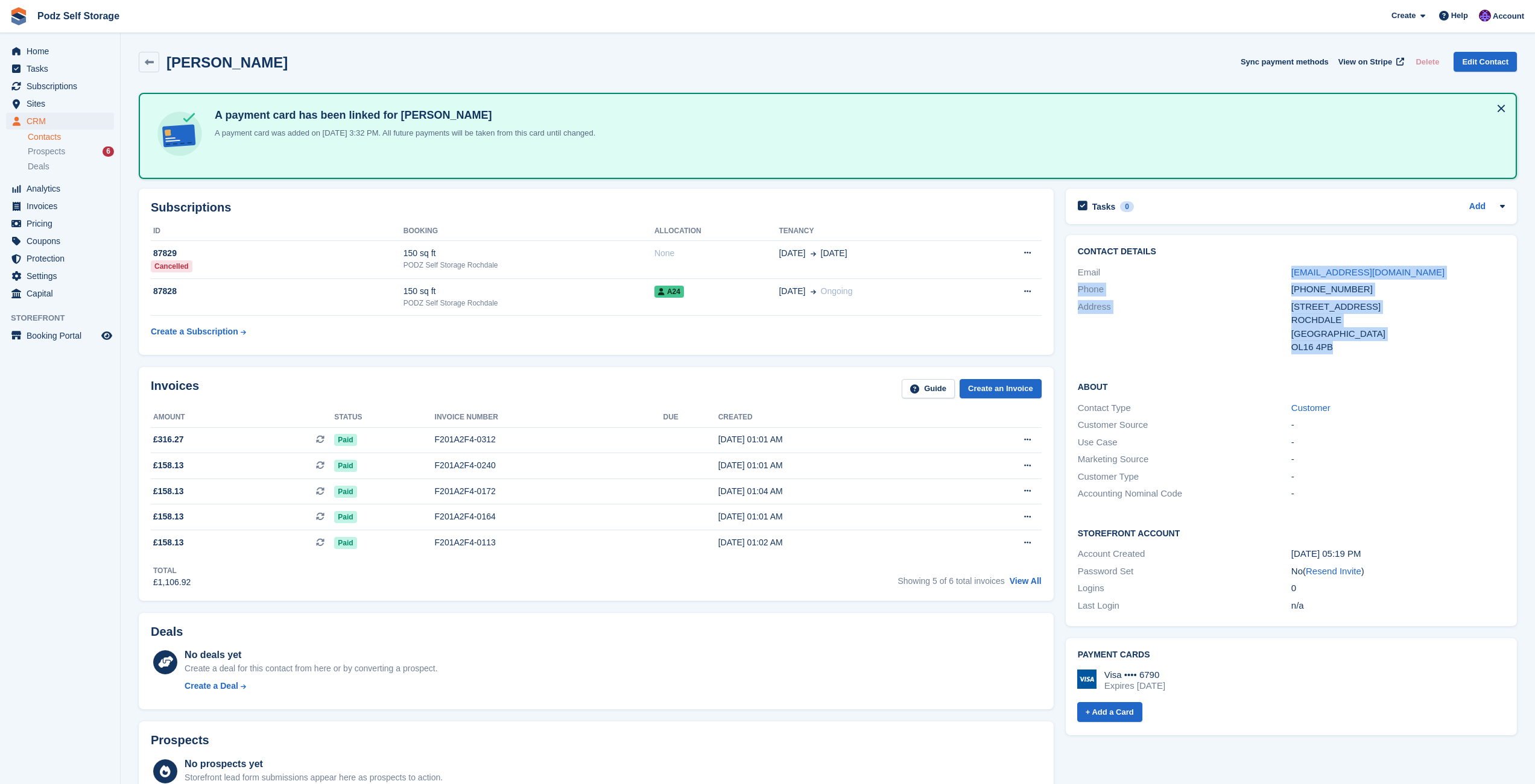
drag, startPoint x: 1344, startPoint y: 352, endPoint x: 1291, endPoint y: 279, distance: 90.2
click at [1291, 279] on div "Contact Details Email smellahi@gmail.com Phone +447780658065 Address 21 Crompot…" at bounding box center [1291, 302] width 451 height 133
click at [1103, 308] on div "Address" at bounding box center [1184, 328] width 214 height 54
drag, startPoint x: 1081, startPoint y: 271, endPoint x: 1336, endPoint y: 352, distance: 267.6
click at [1336, 352] on div "Contact Details Email smellahi@gmail.com Phone +447780658065 Address 21 Crompot…" at bounding box center [1291, 302] width 451 height 133
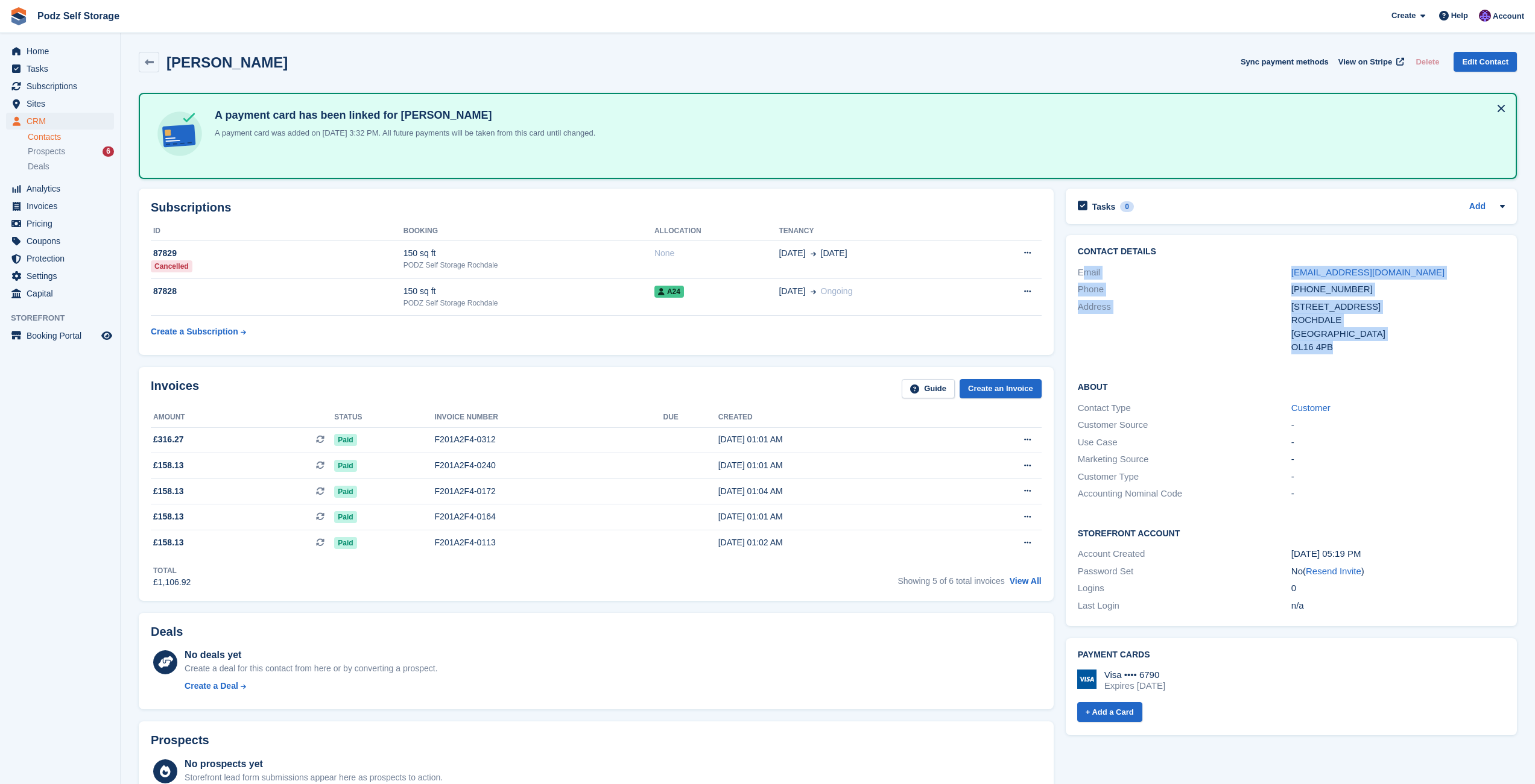
copy div "mail smellahi@gmail.com Phone +447780658065 Address 21 Crompotn Ave, Rochdale R…"
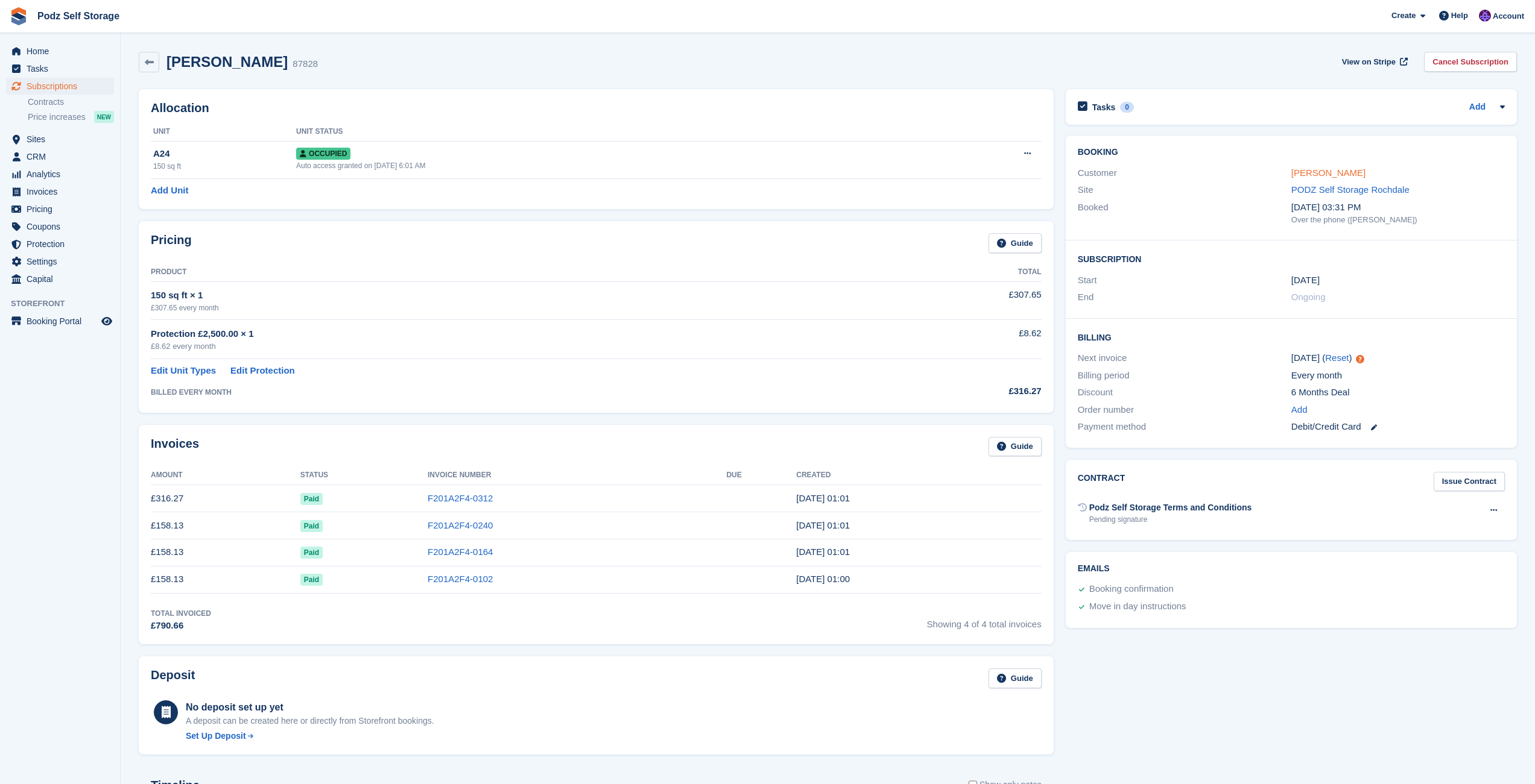
drag, startPoint x: 1384, startPoint y: 175, endPoint x: 1293, endPoint y: 177, distance: 91.0
click at [1293, 177] on div "Mansoor Sheikh" at bounding box center [1398, 173] width 214 height 14
copy link "Mansoor Sheikh"
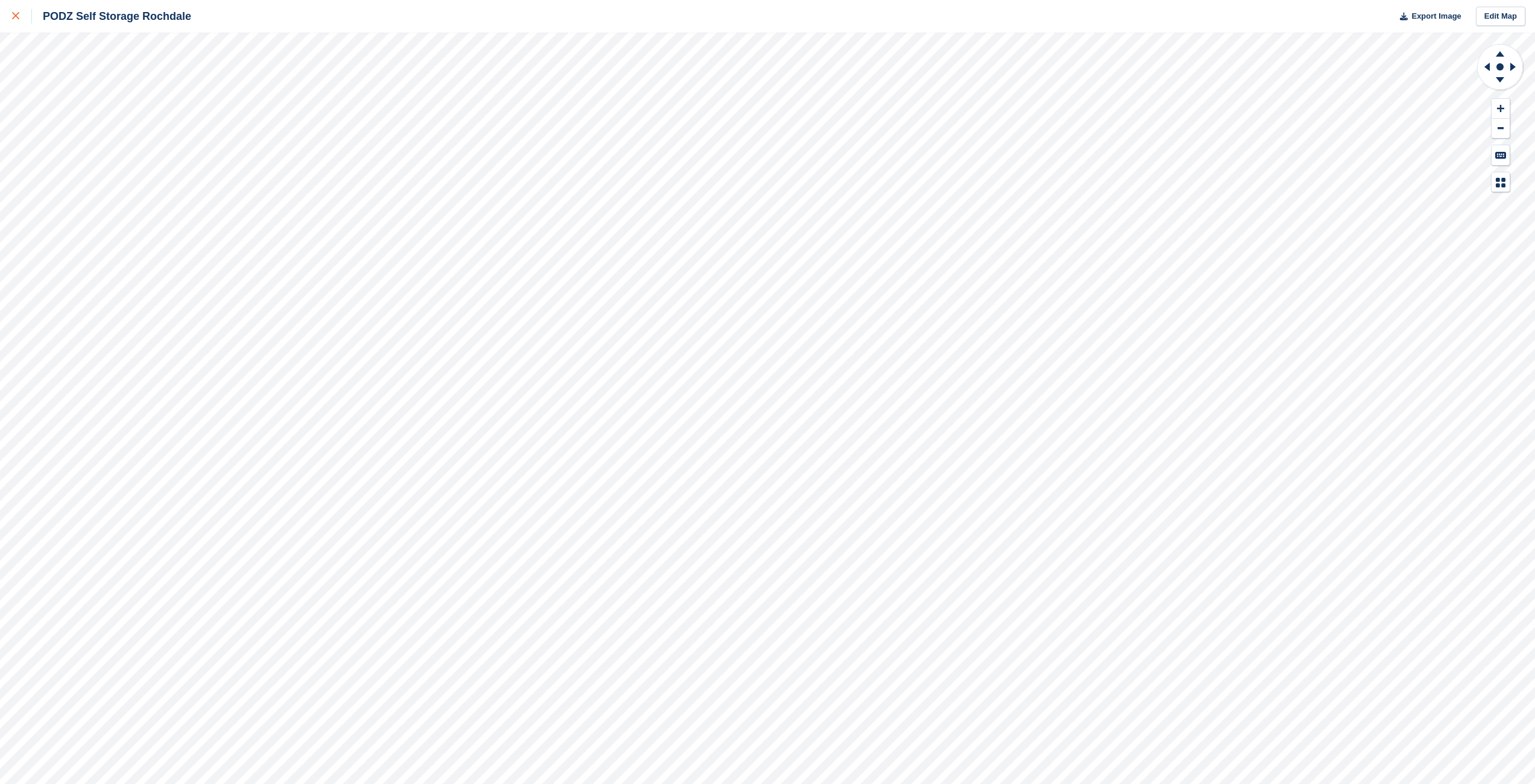
click at [18, 16] on icon at bounding box center [15, 15] width 7 height 7
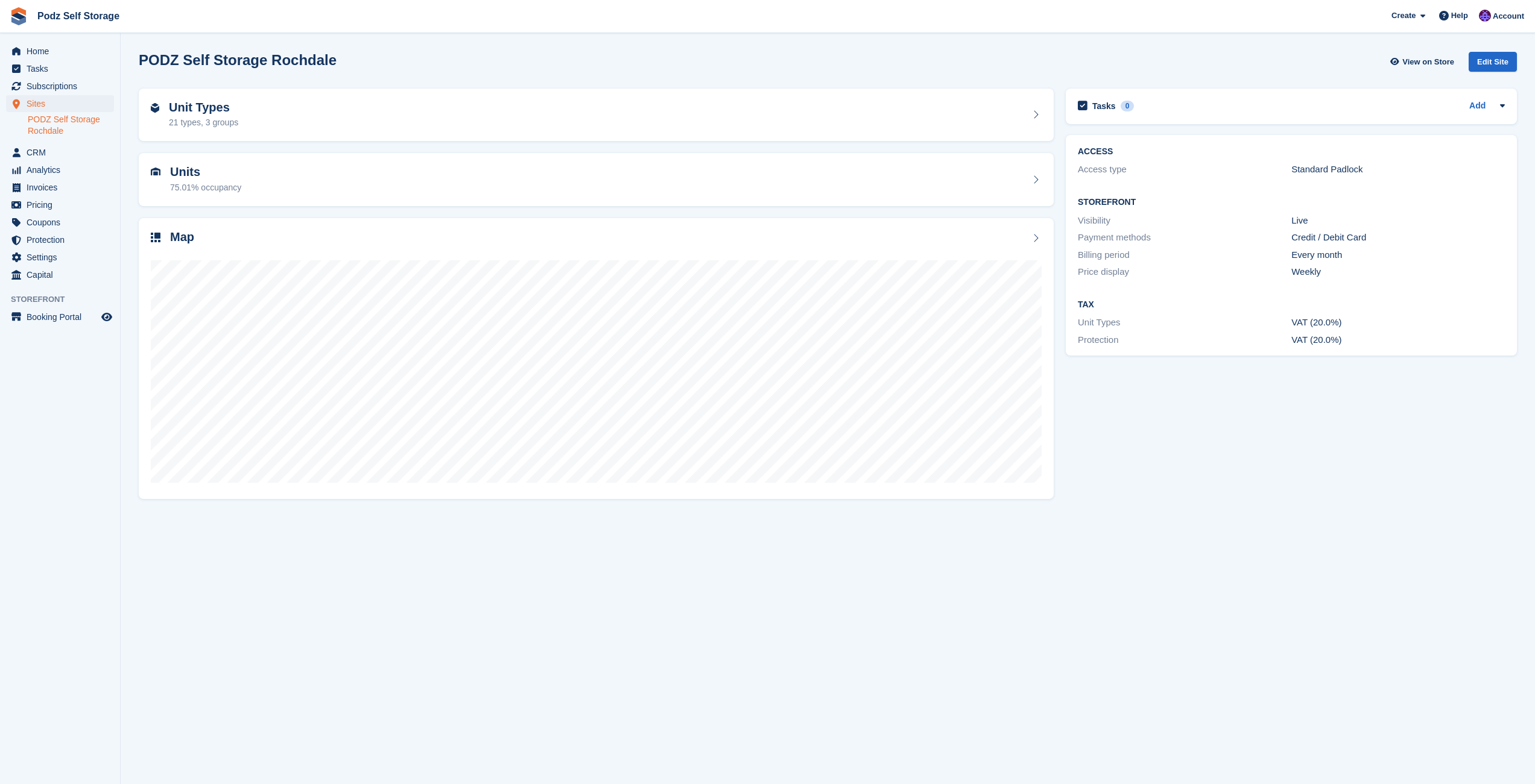
click at [534, 43] on section "PODZ Self Storage Rochdale View on Store Edit Site Unit Types 21 types, 3 group…" at bounding box center [828, 392] width 1414 height 784
click at [87, 552] on aside "Home Tasks Subscriptions Subscriptions Subscriptions Contracts Price increases …" at bounding box center [60, 395] width 120 height 724
click at [812, 528] on section "PODZ Self Storage Rochdale View on Store Edit Site Unit Types 21 types, 3 group…" at bounding box center [828, 392] width 1414 height 784
